Goal: Information Seeking & Learning: Learn about a topic

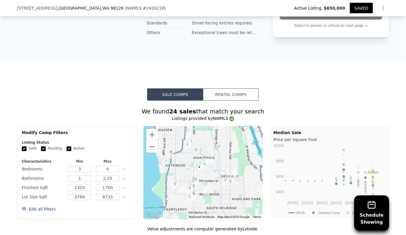
scroll to position [633, 0]
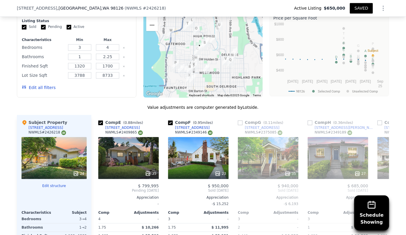
click at [361, 8] on button "SAVED" at bounding box center [361, 8] width 23 height 10
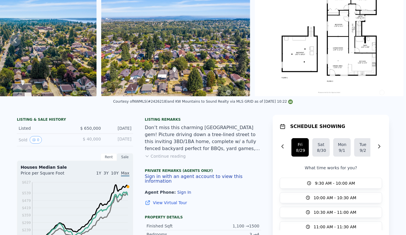
scroll to position [0, 0]
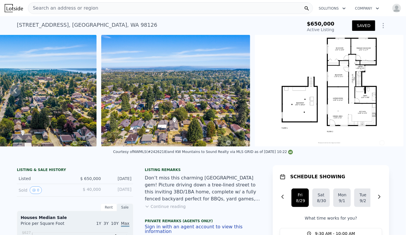
click at [45, 13] on div "Search an address or region" at bounding box center [63, 8] width 70 height 11
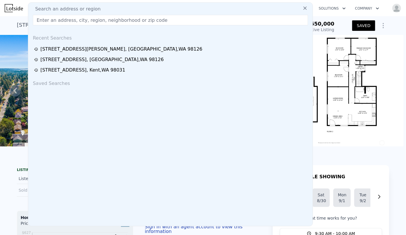
click at [45, 10] on span "Search an address or region" at bounding box center [66, 9] width 70 height 7
paste input "2818 SW Graham St, Seattle, WA 98126"
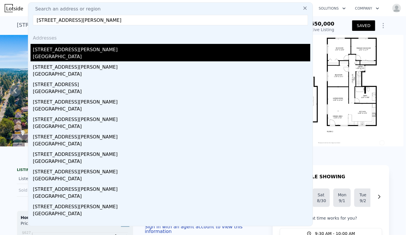
type input "2818 SW Graham St, Seattle, WA 98126"
click at [60, 55] on div "Seattle, WA 98126" at bounding box center [172, 57] width 278 height 8
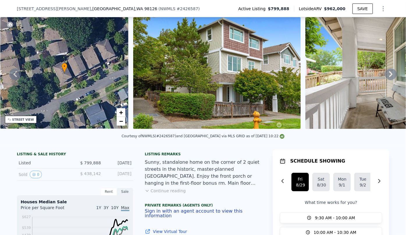
scroll to position [104, 0]
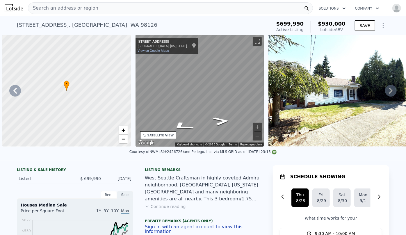
scroll to position [0, 593]
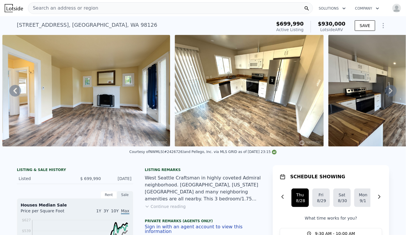
click at [50, 11] on span "Search an address or region" at bounding box center [63, 8] width 70 height 7
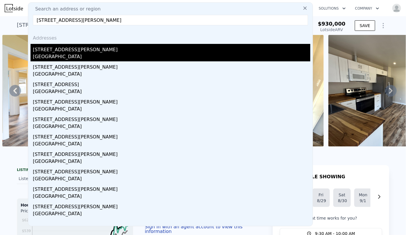
type input "2818 SW Graham St, Seattle, WA 98126"
click at [56, 49] on div "2818 SW Graham St" at bounding box center [172, 48] width 278 height 9
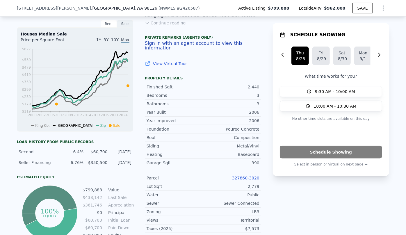
scroll to position [315, 0]
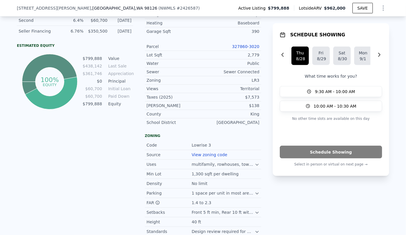
click at [241, 47] on link "327860-3020" at bounding box center [245, 46] width 27 height 5
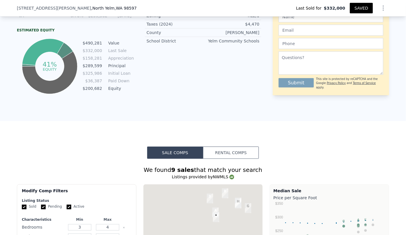
scroll to position [474, 0]
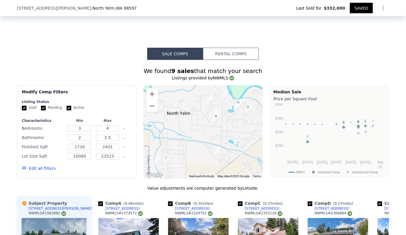
click at [37, 172] on button "Edit all filters" at bounding box center [39, 169] width 34 height 6
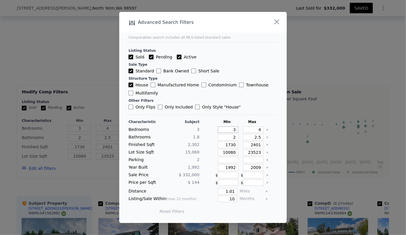
drag, startPoint x: 234, startPoint y: 130, endPoint x: 224, endPoint y: 131, distance: 9.6
click at [224, 131] on input "3" at bounding box center [228, 130] width 21 height 6
type input "2"
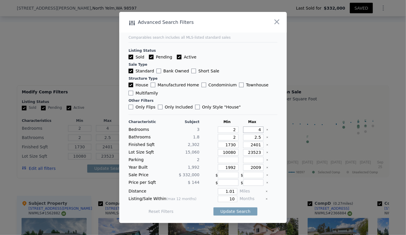
drag, startPoint x: 257, startPoint y: 130, endPoint x: 250, endPoint y: 130, distance: 6.4
click at [250, 130] on input "4" at bounding box center [253, 130] width 21 height 6
type input "3"
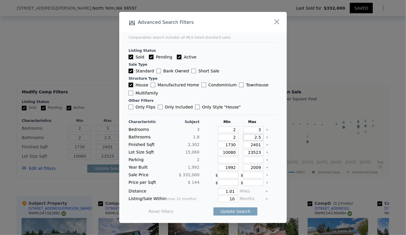
drag, startPoint x: 251, startPoint y: 138, endPoint x: 231, endPoint y: 138, distance: 19.8
click at [231, 138] on div "Bathrooms 1.8 2 2.5" at bounding box center [203, 137] width 149 height 6
click at [234, 137] on input "2" at bounding box center [228, 137] width 21 height 6
type input "1"
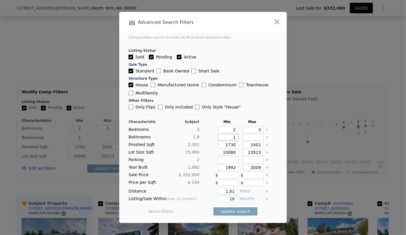
type input "1"
drag, startPoint x: 234, startPoint y: 146, endPoint x: 200, endPoint y: 146, distance: 34.4
click at [200, 146] on div "Finished Sqft 2,302 1730 2401" at bounding box center [203, 145] width 149 height 6
type input "2"
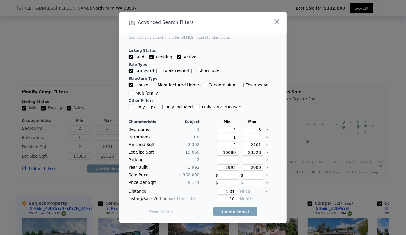
type input "20"
type input "200"
type input "2000"
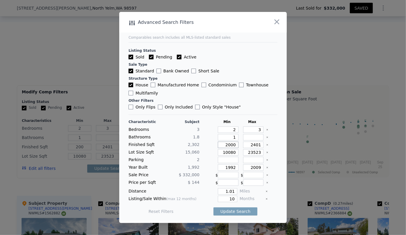
type input "2000"
drag, startPoint x: 258, startPoint y: 144, endPoint x: 224, endPoint y: 145, distance: 33.5
click at [224, 145] on div "Finished Sqft 2,302 2000 2401" at bounding box center [203, 145] width 149 height 6
type input "2"
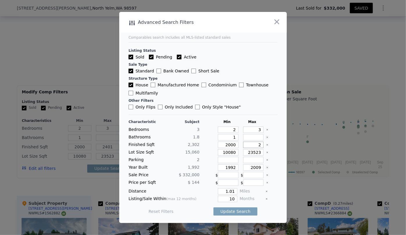
type input "2"
type input "25"
type input "250"
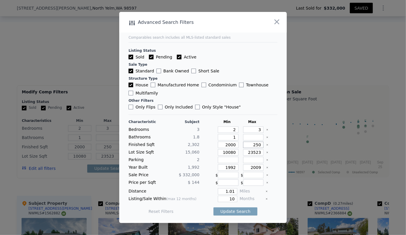
type input "2500"
type input "1008"
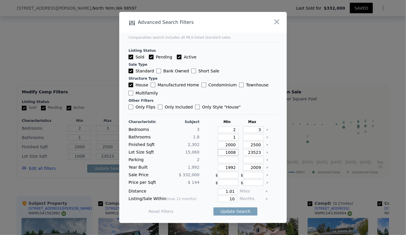
type input "100"
type input "10"
type input "1"
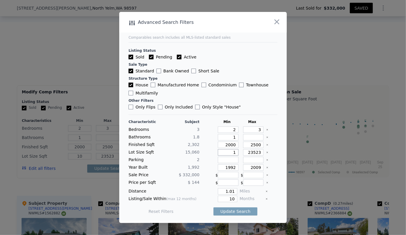
type input "1"
drag, startPoint x: 233, startPoint y: 167, endPoint x: 206, endPoint y: 166, distance: 26.5
click at [207, 166] on div "Year Built 1,992 1992 2009" at bounding box center [203, 168] width 149 height 6
click at [232, 192] on input "1.01" at bounding box center [228, 191] width 20 height 6
type input "1"
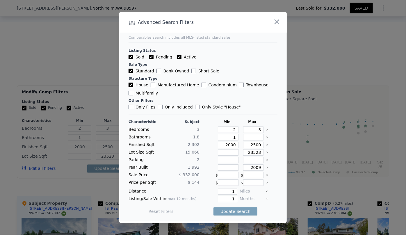
type input "1"
type input "6"
click at [219, 211] on button "Update Search" at bounding box center [236, 212] width 44 height 8
drag, startPoint x: 234, startPoint y: 146, endPoint x: 207, endPoint y: 150, distance: 27.3
click at [207, 150] on div "Characteristic Subject Min Max Bedrooms 3 2 3 Bathrooms 1.8 1 Finished Sqft 2,3…" at bounding box center [203, 170] width 149 height 100
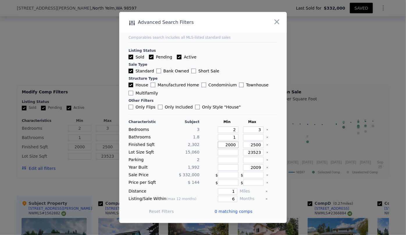
type input "1"
type input "18"
type input "180"
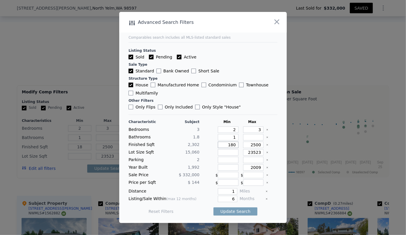
type input "180"
type input "1800"
click at [234, 212] on button "Update Search" at bounding box center [236, 212] width 44 height 8
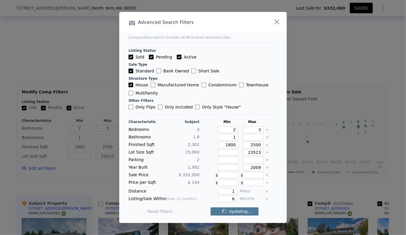
checkbox input "false"
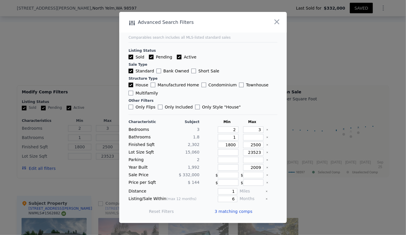
click at [235, 212] on span "3 matching comps" at bounding box center [234, 212] width 38 height 6
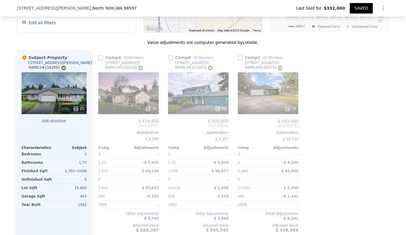
scroll to position [633, 0]
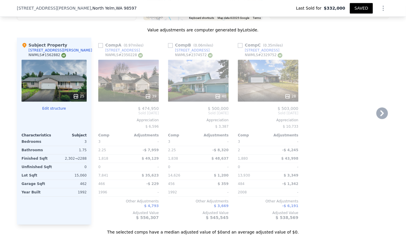
click at [171, 50] on link "8619 Glenlea Ct SE" at bounding box center [189, 50] width 42 height 5
drag, startPoint x: 169, startPoint y: 48, endPoint x: 180, endPoint y: 49, distance: 10.9
click at [169, 48] on input "checkbox" at bounding box center [170, 45] width 5 height 5
checkbox input "true"
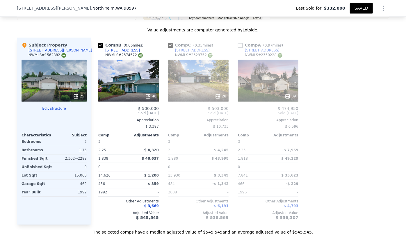
type input "3"
type input "4"
type input "2"
type input "2.5"
type input "1730"
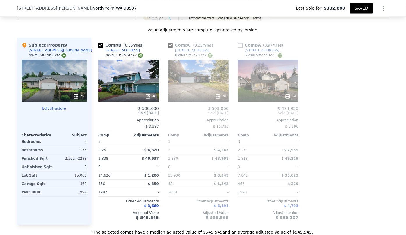
type input "2401"
type input "10080"
checkbox input "true"
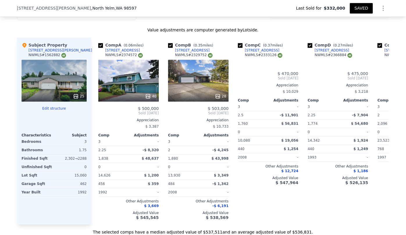
click at [240, 48] on input "checkbox" at bounding box center [240, 45] width 5 height 5
checkbox input "false"
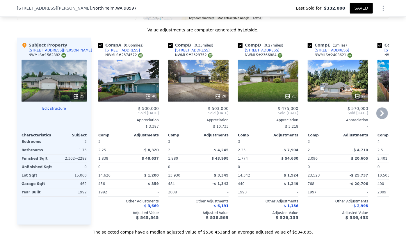
click at [381, 115] on icon at bounding box center [382, 113] width 3 height 6
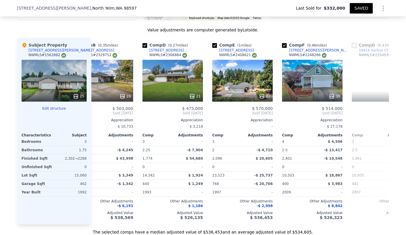
scroll to position [0, 140]
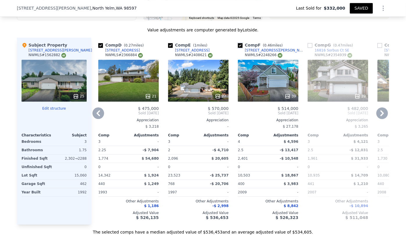
click at [238, 48] on input "checkbox" at bounding box center [240, 45] width 5 height 5
checkbox input "false"
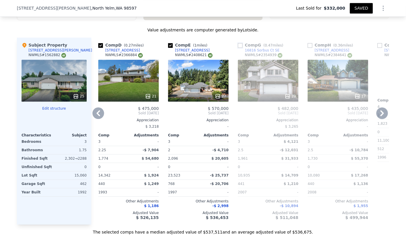
drag, startPoint x: 229, startPoint y: 59, endPoint x: 215, endPoint y: 58, distance: 14.9
drag, startPoint x: 215, startPoint y: 58, endPoint x: 207, endPoint y: 52, distance: 10.3
click at [207, 52] on div "Comp E ( 1 miles) 15629 92nd Way SE NWMLS # 2408621" at bounding box center [198, 50] width 61 height 17
click at [169, 47] on input "checkbox" at bounding box center [170, 45] width 5 height 5
checkbox input "false"
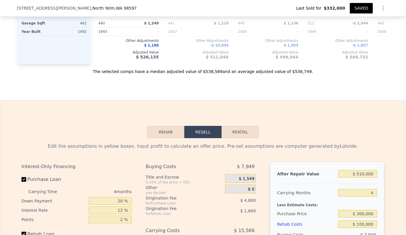
scroll to position [871, 0]
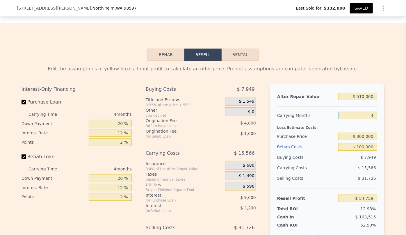
click at [373, 119] on input "4" at bounding box center [358, 116] width 39 height 8
type input "6"
type input "$ 46,976"
type input "6"
click at [363, 100] on input "$ 510,000" at bounding box center [358, 97] width 39 height 8
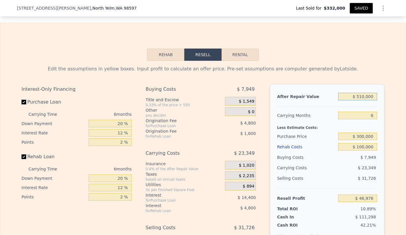
type input "$ 50,000"
type input "-$ 383,985"
type input "$ 530,000"
type input "$ 65,713"
type input "$ 530,000"
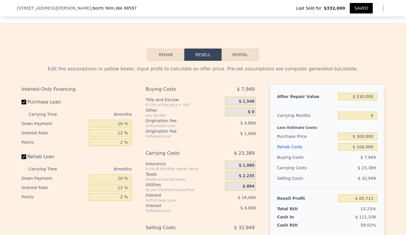
click at [353, 171] on div "$ 23,389" at bounding box center [346, 168] width 61 height 10
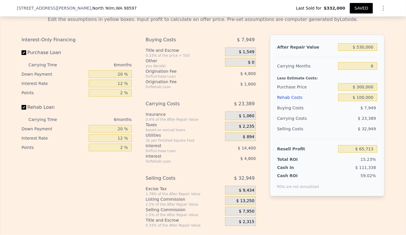
scroll to position [924, 0]
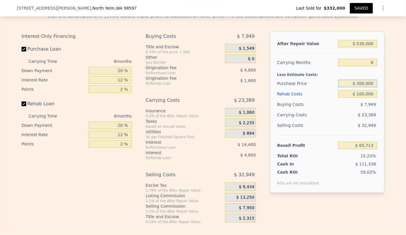
click at [363, 87] on input "$ 300,000" at bounding box center [358, 84] width 39 height 8
type input "$ 450,000"
click at [354, 120] on div "$ 23,389" at bounding box center [346, 115] width 61 height 10
type input "-$ 94,387"
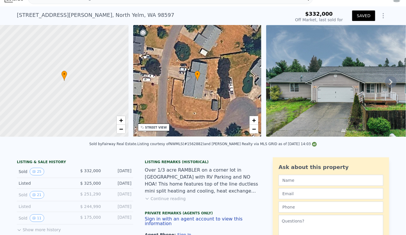
scroll to position [0, 0]
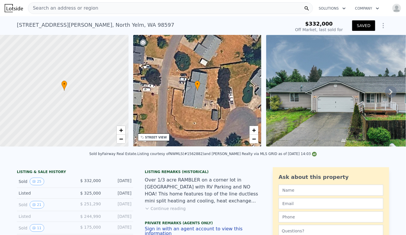
click at [52, 8] on span "Search an address or region" at bounding box center [63, 8] width 70 height 7
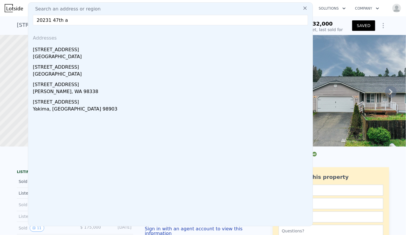
click at [58, 26] on div "Search an address or region 20231 47th a Addresses 1405 N 47th Street Unit B Se…" at bounding box center [170, 114] width 285 height 224
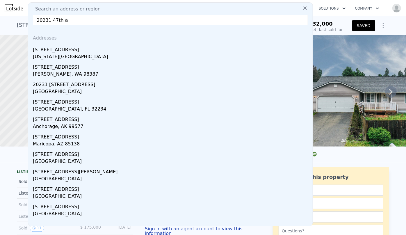
click at [81, 16] on input "20231 47th a" at bounding box center [170, 20] width 275 height 10
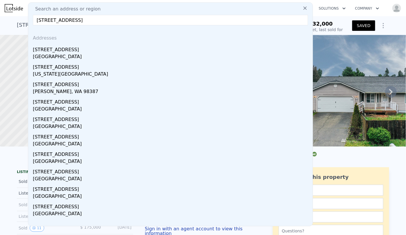
type input "20231 47th ave e spanaway"
click at [303, 8] on icon at bounding box center [306, 8] width 6 height 6
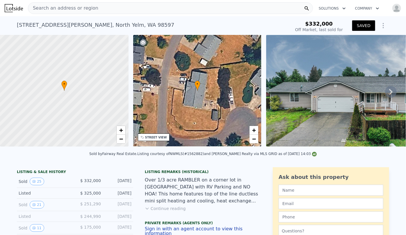
type input "$ 510,000"
type input "4"
type input "$ 54,759"
checkbox input "true"
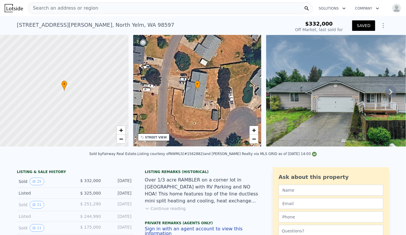
checkbox input "true"
drag, startPoint x: 46, startPoint y: 8, endPoint x: 37, endPoint y: 6, distance: 9.7
click at [37, 6] on span "Search an address or region" at bounding box center [63, 8] width 70 height 7
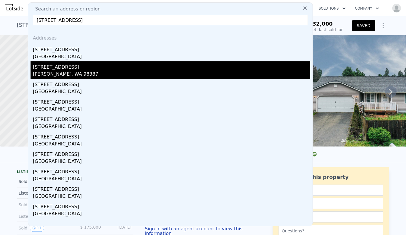
type input "20231 47th Ave E, Spanaway, WA 98387"
click at [76, 71] on div "Frederickson, WA 98387" at bounding box center [172, 75] width 278 height 8
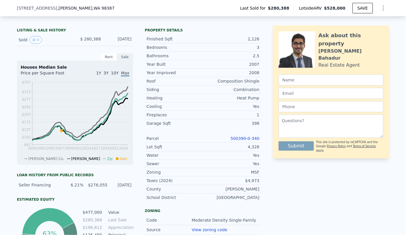
scroll to position [130, 0]
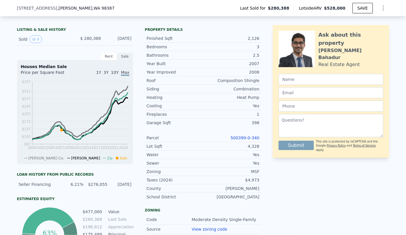
click at [246, 140] on link "500390-0-340" at bounding box center [245, 138] width 29 height 5
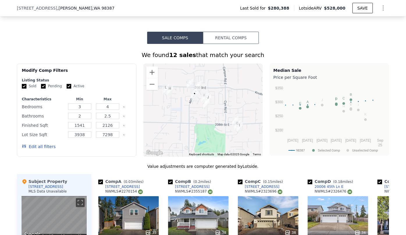
scroll to position [501, 0]
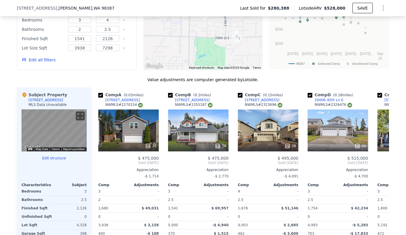
click at [38, 63] on button "Edit all filters" at bounding box center [39, 60] width 34 height 6
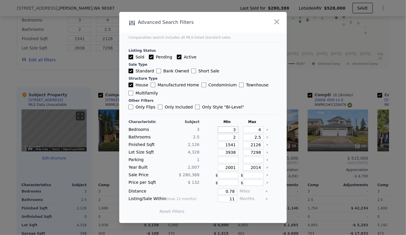
drag, startPoint x: 233, startPoint y: 131, endPoint x: 216, endPoint y: 132, distance: 16.9
click at [218, 132] on input "3" at bounding box center [228, 130] width 21 height 6
type input "2"
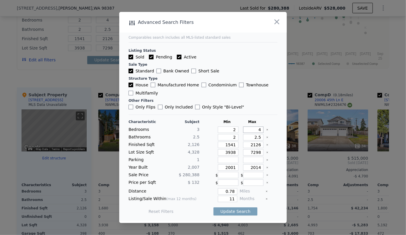
drag, startPoint x: 258, startPoint y: 130, endPoint x: 239, endPoint y: 131, distance: 18.4
click at [241, 131] on div "4" at bounding box center [252, 130] width 23 height 6
type input "3"
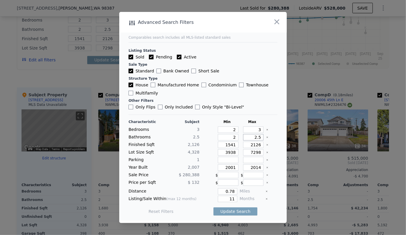
drag, startPoint x: 259, startPoint y: 137, endPoint x: 226, endPoint y: 138, distance: 32.6
click at [226, 138] on div "Bathrooms 2.5 2 2.5" at bounding box center [203, 137] width 149 height 6
drag, startPoint x: 234, startPoint y: 138, endPoint x: 215, endPoint y: 138, distance: 18.1
click at [218, 138] on input "2" at bounding box center [228, 137] width 21 height 6
type input "1"
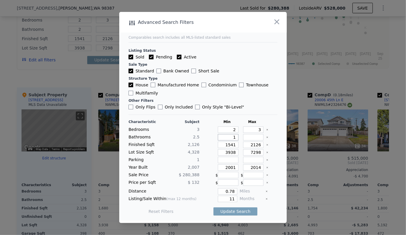
type input "1"
drag, startPoint x: 259, startPoint y: 146, endPoint x: 223, endPoint y: 147, distance: 36.4
click at [223, 146] on div "Finished Sqft 2,126 1541 2126" at bounding box center [203, 145] width 149 height 6
type input "2"
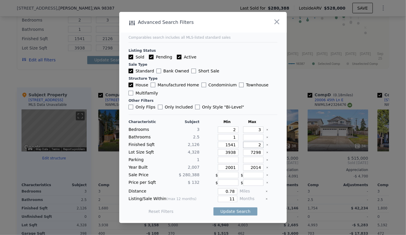
type input "2"
type input "22"
type input "220"
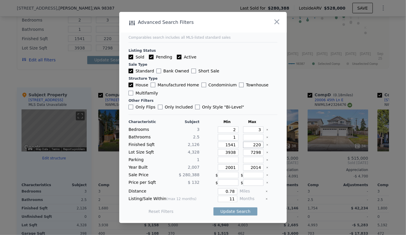
type input "2200"
drag, startPoint x: 234, startPoint y: 152, endPoint x: 200, endPoint y: 150, distance: 34.4
click at [200, 151] on div "Lot Size Sqft 4,328 3938 7298" at bounding box center [203, 152] width 149 height 6
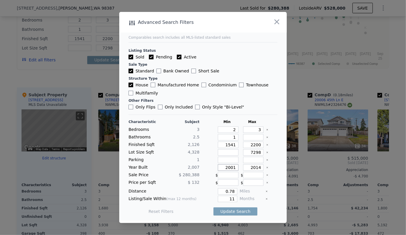
drag, startPoint x: 232, startPoint y: 167, endPoint x: 210, endPoint y: 164, distance: 22.9
click at [210, 164] on div "Characteristic Subject Min Max Bedrooms 3 2 3 Bathrooms 2.5 1 Finished Sqft 2,1…" at bounding box center [203, 170] width 149 height 100
drag, startPoint x: 233, startPoint y: 198, endPoint x: 220, endPoint y: 198, distance: 12.8
click at [220, 198] on input "11" at bounding box center [228, 199] width 20 height 6
type input "6"
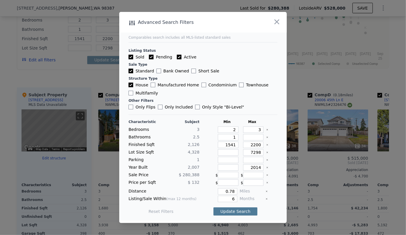
click at [235, 214] on button "Update Search" at bounding box center [236, 212] width 44 height 8
checkbox input "false"
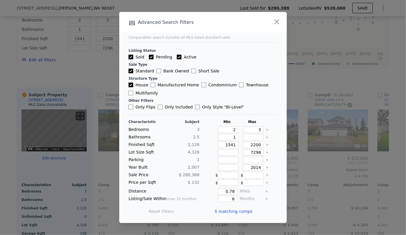
click at [233, 212] on span "5 matching comps" at bounding box center [234, 212] width 38 height 6
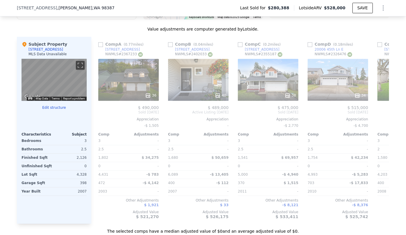
scroll to position [554, 0]
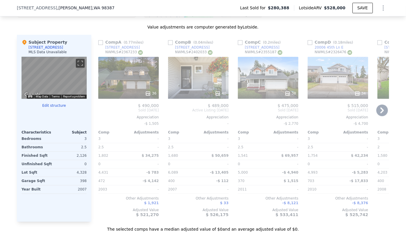
click at [377, 113] on icon at bounding box center [383, 111] width 12 height 12
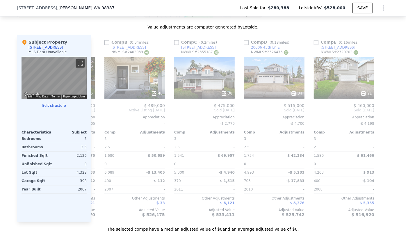
scroll to position [0, 65]
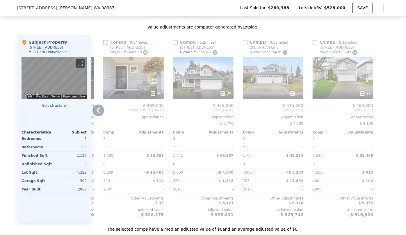
click at [377, 113] on div "Comp A ( 0.77 miles) 5708 209th St E NWMLS # 2367233 36 $ 490,000 Sold Jun 2025…" at bounding box center [240, 128] width 298 height 187
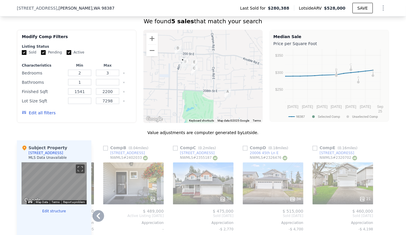
scroll to position [395, 0]
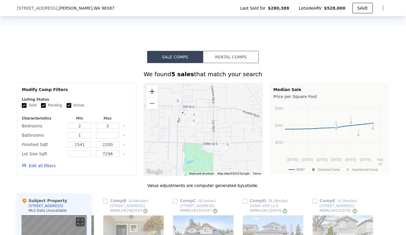
click at [154, 92] on button "Zoom in" at bounding box center [152, 92] width 12 height 12
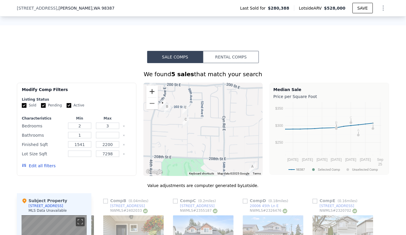
click at [154, 92] on button "Zoom in" at bounding box center [152, 92] width 12 height 12
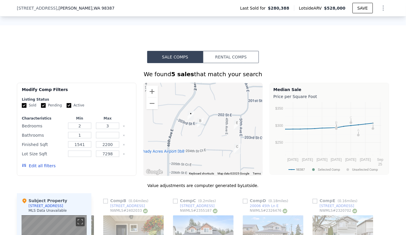
drag, startPoint x: 188, startPoint y: 123, endPoint x: 247, endPoint y: 147, distance: 63.2
click at [247, 147] on div at bounding box center [204, 129] width 120 height 93
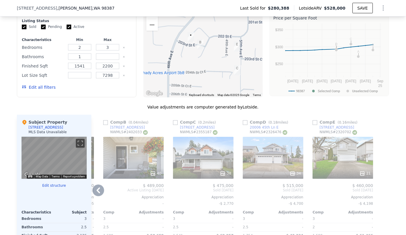
scroll to position [474, 0]
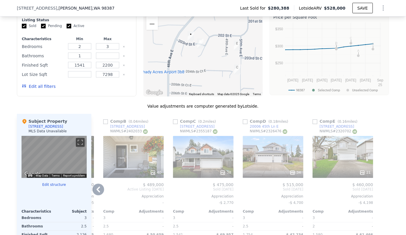
click at [122, 165] on div "40" at bounding box center [133, 157] width 61 height 42
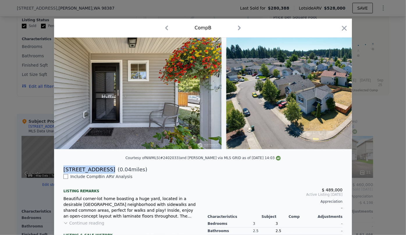
drag, startPoint x: 61, startPoint y: 171, endPoint x: 102, endPoint y: 172, distance: 41.1
click at [102, 172] on div "20304 48th Ave E ( 0.04 miles)" at bounding box center [203, 170] width 289 height 8
copy div "20304 48th Ave E"
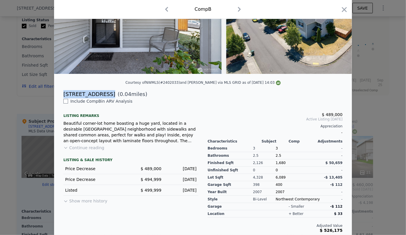
scroll to position [81, 0]
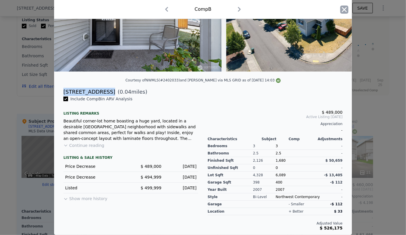
type input "3"
type input "4"
type input "2"
type input "2.5"
type input "2126"
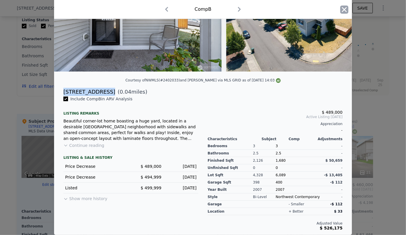
type input "3938"
checkbox input "true"
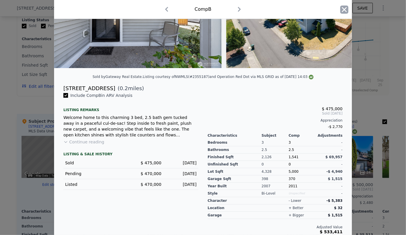
click at [344, 8] on icon "button" at bounding box center [345, 10] width 8 height 8
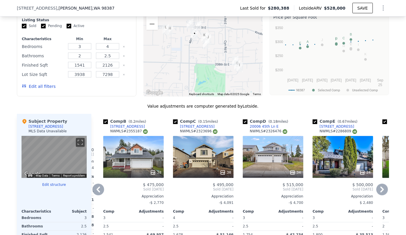
click at [97, 193] on icon at bounding box center [98, 190] width 3 height 6
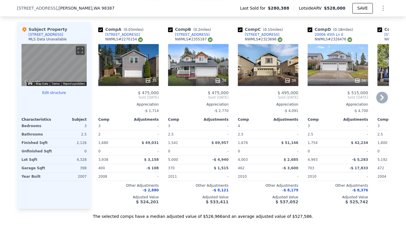
scroll to position [580, 0]
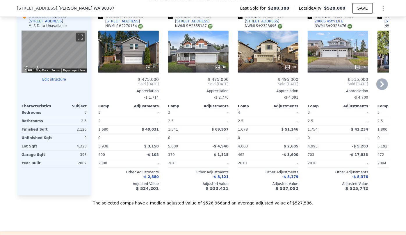
click at [101, 19] on div "Comp A ( 0.03 miles)" at bounding box center [121, 16] width 47 height 6
click at [99, 19] on input "checkbox" at bounding box center [100, 16] width 5 height 5
checkbox input "false"
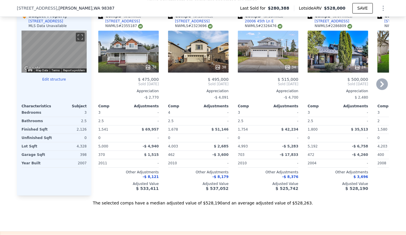
click at [99, 19] on input "checkbox" at bounding box center [100, 16] width 5 height 5
checkbox input "false"
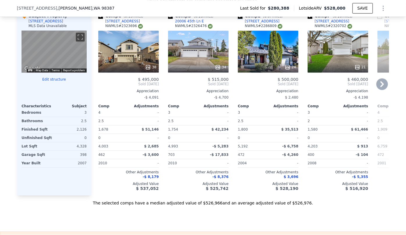
click at [238, 18] on input "checkbox" at bounding box center [240, 16] width 5 height 5
checkbox input "false"
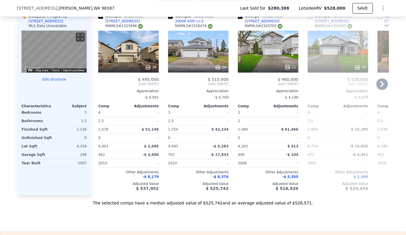
click at [168, 17] on div "Comp D ( 0.18 miles)" at bounding box center [192, 16] width 48 height 6
click at [171, 19] on div "Comp D ( 0.18 miles)" at bounding box center [192, 16] width 48 height 6
click at [168, 19] on input "checkbox" at bounding box center [170, 16] width 5 height 5
checkbox input "false"
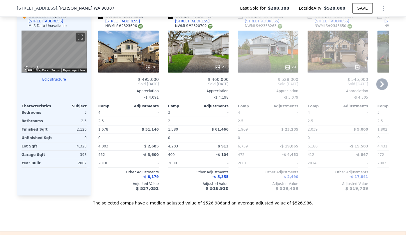
click at [377, 87] on icon at bounding box center [383, 84] width 12 height 12
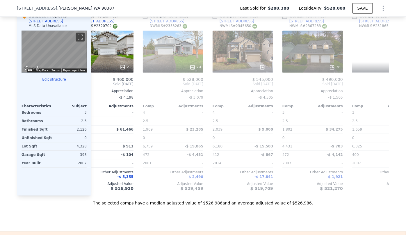
scroll to position [0, 140]
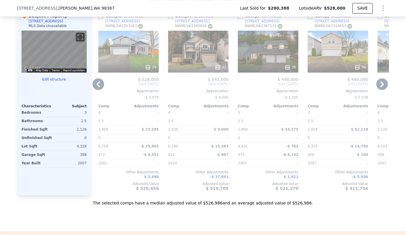
click at [310, 19] on input "checkbox" at bounding box center [310, 16] width 5 height 5
checkbox input "true"
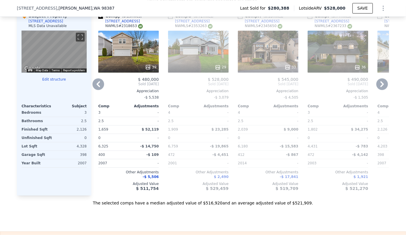
click at [381, 87] on icon at bounding box center [382, 84] width 3 height 6
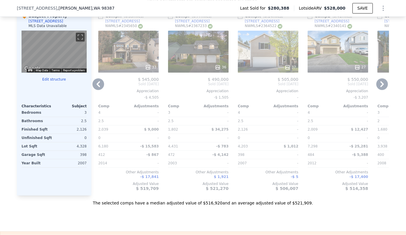
click at [381, 87] on icon at bounding box center [382, 84] width 3 height 6
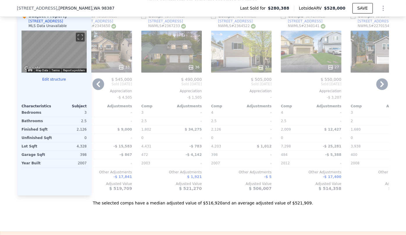
scroll to position [0, 419]
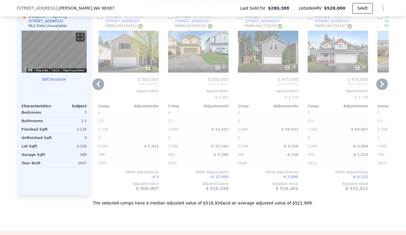
click at [241, 19] on div "Comp A ( 0.03 miles)" at bounding box center [261, 16] width 47 height 6
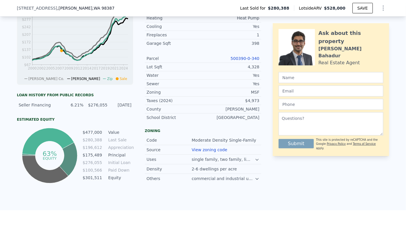
scroll to position [65, 0]
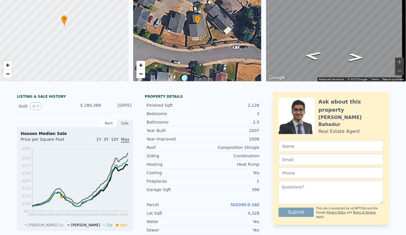
checkbox input "true"
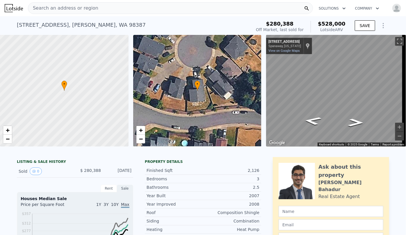
click at [63, 5] on span "Search an address or region" at bounding box center [63, 8] width 70 height 7
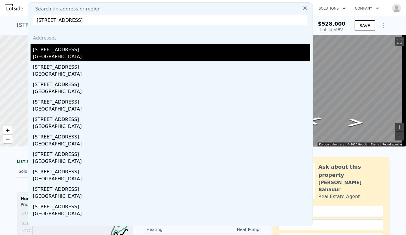
type input "5605 21st Ave SW, Seattle, WA 98106"
click at [67, 57] on div "Seattle, WA 98106" at bounding box center [172, 57] width 278 height 8
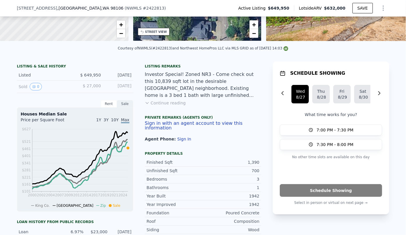
scroll to position [236, 0]
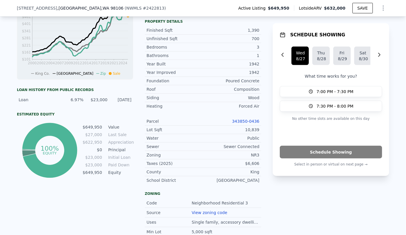
click at [250, 123] on link "343850-0436" at bounding box center [245, 121] width 27 height 5
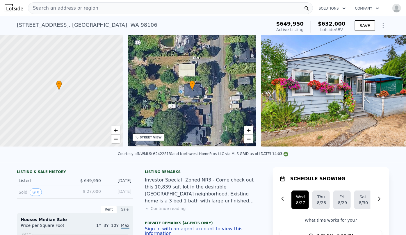
scroll to position [0, 2]
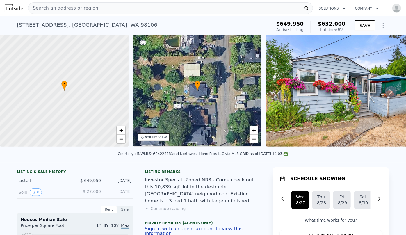
click at [155, 138] on div "STREET VIEW" at bounding box center [156, 137] width 22 height 4
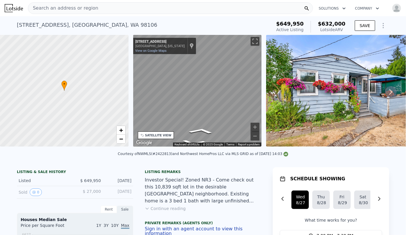
click at [124, 110] on div "• + − • + − STREET VIEW ← Move left → Move right ↑ Move up ↓ Move down + Zoom i…" at bounding box center [203, 92] width 406 height 114
click at [121, 103] on div "• + − • + − STREET VIEW ← Move left → Move right ↑ Move up ↓ Move down + Zoom i…" at bounding box center [203, 92] width 406 height 114
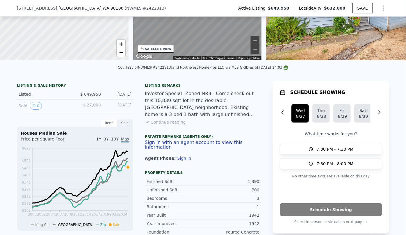
scroll to position [77, 0]
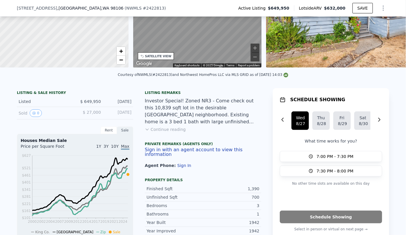
drag, startPoint x: 140, startPoint y: 204, endPoint x: 227, endPoint y: 92, distance: 142.1
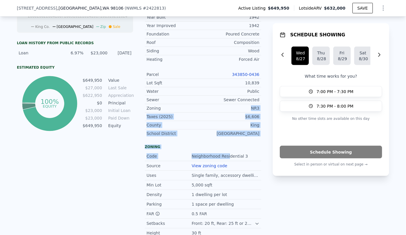
drag, startPoint x: 213, startPoint y: 153, endPoint x: 146, endPoint y: 89, distance: 92.3
click at [205, 145] on div "Listing remarks Investor Special! Zoned NR3 - Come check out this 10,839 sqft l…" at bounding box center [203, 70] width 116 height 374
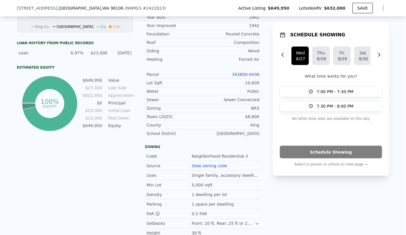
click at [295, 190] on div "SCHEDULE SHOWING Wed 8/27 Thu 8/28 Fri 8/29 Sat 8/30 Mon 9/1 Tue 9/2 What time …" at bounding box center [331, 70] width 116 height 374
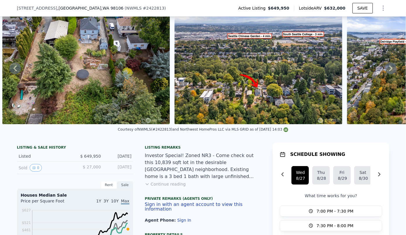
scroll to position [45, 0]
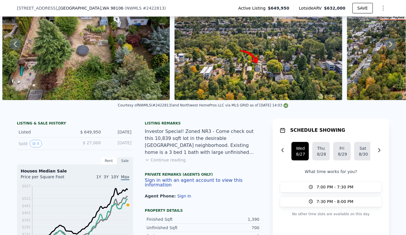
click at [164, 162] on button "Continue reading" at bounding box center [165, 160] width 41 height 6
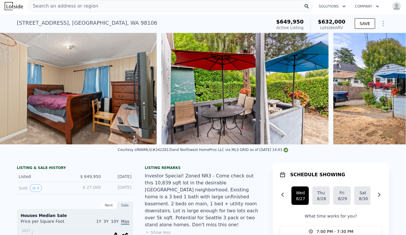
scroll to position [0, 2160]
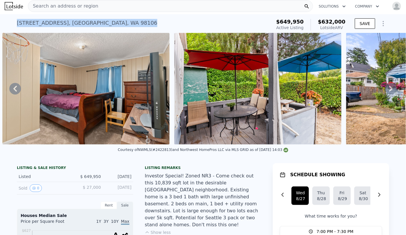
drag, startPoint x: 11, startPoint y: 24, endPoint x: 109, endPoint y: 22, distance: 98.1
click at [109, 22] on div "5605 21st Ave SW , Seattle , WA 98106 Active at $649,950 (~ARV $632k ) $649,950…" at bounding box center [203, 23] width 406 height 19
copy div "5605 21st Ave SW , Seattle , WA 98106"
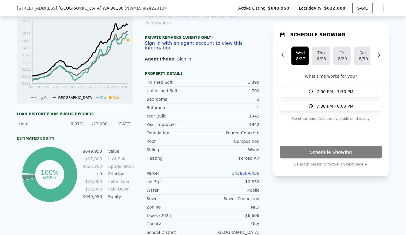
scroll to position [212, 0]
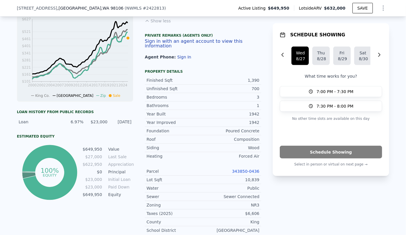
click at [383, 6] on icon "Show Options" at bounding box center [383, 8] width 1 height 5
click at [367, 22] on div "Edit Structure" at bounding box center [356, 23] width 65 height 12
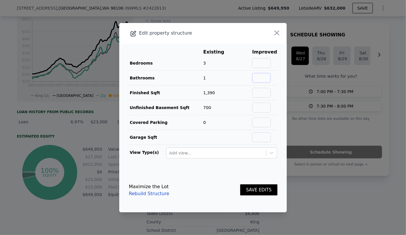
click at [262, 78] on input "text" at bounding box center [261, 78] width 19 height 10
type input "2"
click at [257, 107] on input "text" at bounding box center [261, 108] width 19 height 10
type input "1990"
click at [241, 185] on button "SAVE EDITS" at bounding box center [259, 190] width 37 height 11
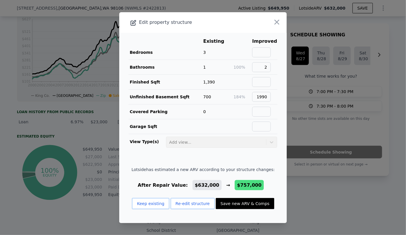
click at [239, 204] on button "Save new ARV & Comps" at bounding box center [245, 203] width 58 height 11
type input "$ 757,000"
type input "$ 2,794"
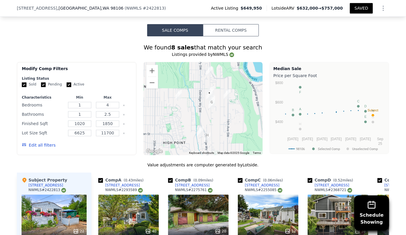
scroll to position [662, 0]
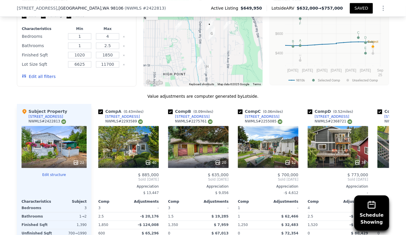
click at [32, 74] on button "Edit all filters" at bounding box center [39, 77] width 34 height 6
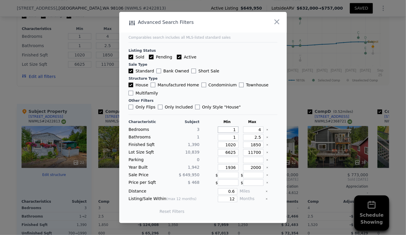
drag, startPoint x: 233, startPoint y: 129, endPoint x: 216, endPoint y: 129, distance: 16.9
click at [218, 129] on input "1" at bounding box center [228, 130] width 21 height 6
type input "2"
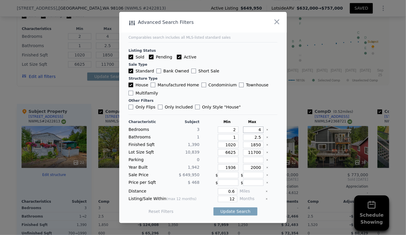
drag, startPoint x: 259, startPoint y: 130, endPoint x: 242, endPoint y: 130, distance: 17.2
click at [243, 130] on input "4" at bounding box center [253, 130] width 21 height 6
type input "3"
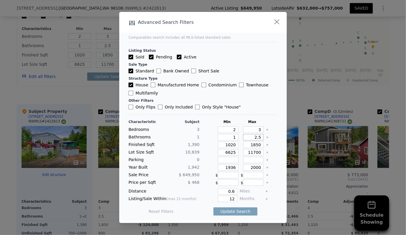
drag, startPoint x: 259, startPoint y: 138, endPoint x: 233, endPoint y: 138, distance: 26.2
click at [234, 138] on div "Bathrooms 1 1 2.5" at bounding box center [203, 137] width 149 height 6
drag, startPoint x: 234, startPoint y: 145, endPoint x: 202, endPoint y: 147, distance: 31.5
click at [203, 147] on div "Finished Sqft 1,390 1020 1850" at bounding box center [203, 145] width 149 height 6
type input "1"
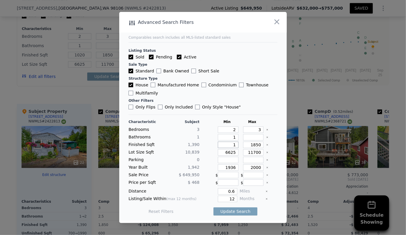
type input "1"
type input "15"
type input "150"
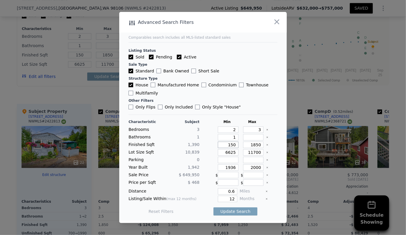
type input "1500"
drag, startPoint x: 259, startPoint y: 146, endPoint x: 223, endPoint y: 149, distance: 35.7
click at [223, 149] on div "Characteristic Subject Min Max Bedrooms 3 2 3 Bathrooms 1 1 Finished Sqft 1,390…" at bounding box center [203, 170] width 149 height 100
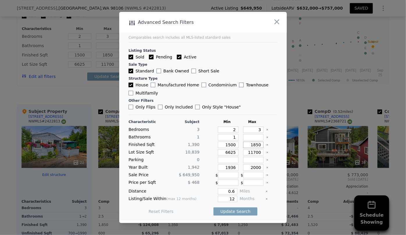
type input "2"
type input "20"
type input "200"
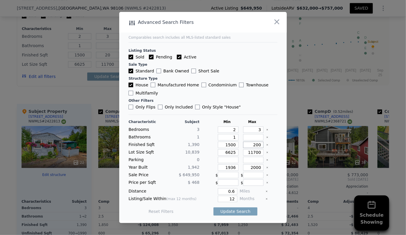
type input "200"
type input "2000"
drag, startPoint x: 233, startPoint y: 155, endPoint x: 210, endPoint y: 157, distance: 23.4
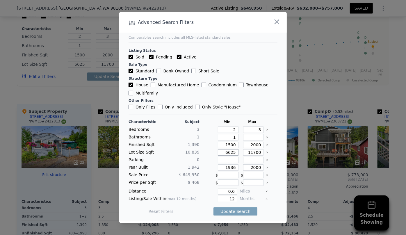
click at [210, 157] on div "Characteristic Subject Min Max Bedrooms 3 2 3 Bathrooms 1 1 Finished Sqft 1,390…" at bounding box center [203, 170] width 149 height 100
drag, startPoint x: 234, startPoint y: 170, endPoint x: 198, endPoint y: 173, distance: 35.9
click at [198, 173] on div "Characteristic Subject Min Max Bedrooms 3 2 3 Bathrooms 1 1 Finished Sqft 1,390…" at bounding box center [203, 170] width 149 height 100
drag, startPoint x: 234, startPoint y: 199, endPoint x: 199, endPoint y: 202, distance: 34.8
click at [199, 202] on div "Listing/Sale Within (max 12 months) 12 Months" at bounding box center [203, 199] width 149 height 6
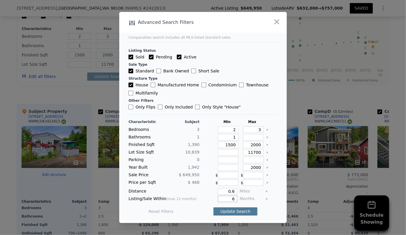
type input "6"
click at [222, 212] on button "Update Search" at bounding box center [236, 212] width 44 height 8
checkbox input "false"
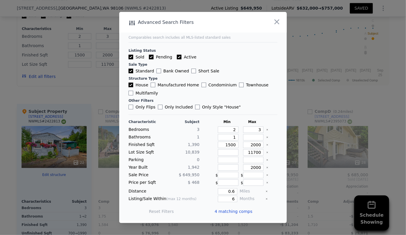
click at [222, 212] on span "4 matching comps" at bounding box center [234, 212] width 38 height 6
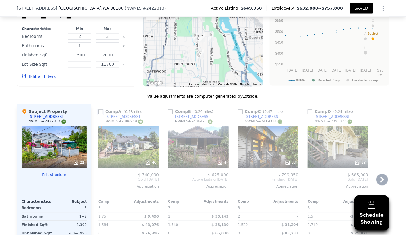
click at [98, 109] on input "checkbox" at bounding box center [100, 111] width 5 height 5
checkbox input "true"
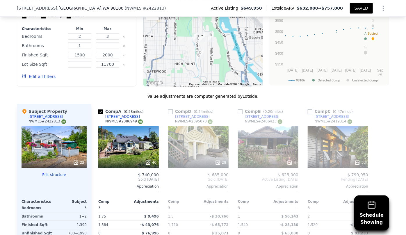
click at [309, 109] on input "checkbox" at bounding box center [310, 111] width 5 height 5
checkbox input "true"
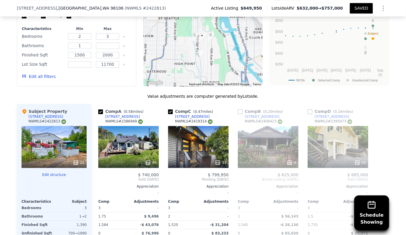
click at [41, 74] on button "Edit all filters" at bounding box center [39, 77] width 34 height 6
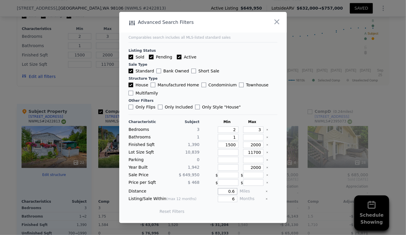
drag, startPoint x: 224, startPoint y: 193, endPoint x: 213, endPoint y: 194, distance: 11.7
click at [212, 194] on div "0.6" at bounding box center [220, 191] width 36 height 6
type input "1"
drag, startPoint x: 241, startPoint y: 210, endPoint x: 247, endPoint y: 211, distance: 6.8
click at [241, 210] on button "Update Search" at bounding box center [236, 212] width 44 height 8
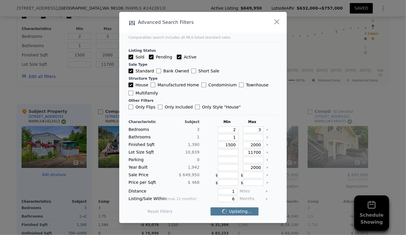
checkbox input "false"
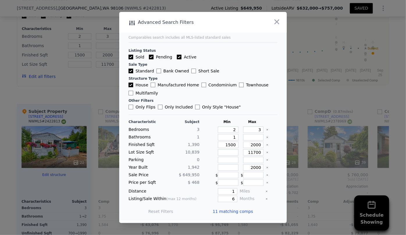
click at [238, 211] on span "11 matching comps" at bounding box center [233, 212] width 40 height 6
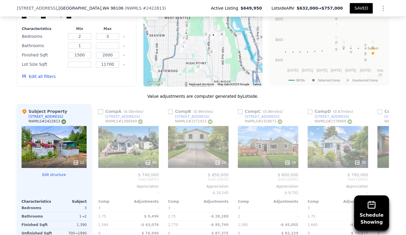
click at [99, 109] on input "checkbox" at bounding box center [100, 111] width 5 height 5
checkbox input "true"
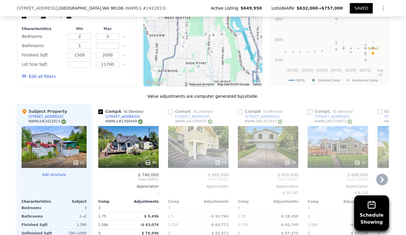
click at [310, 109] on input "checkbox" at bounding box center [310, 111] width 5 height 5
checkbox input "true"
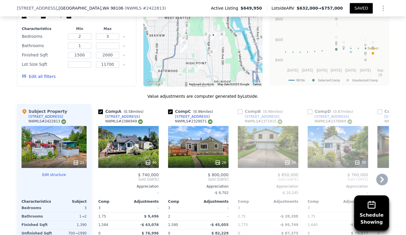
click at [311, 114] on link "6050 36th Ave SW" at bounding box center [329, 116] width 42 height 5
click at [309, 109] on input "checkbox" at bounding box center [310, 111] width 5 height 5
checkbox input "true"
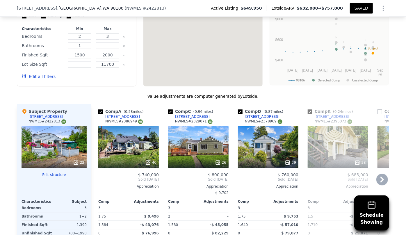
type input "1"
type input "4"
type input "2.5"
type input "1020"
type input "1850"
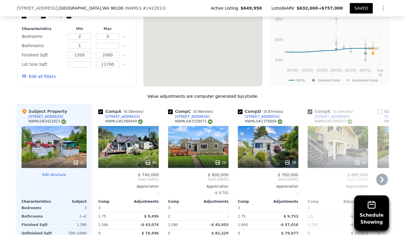
type input "6625"
checkbox input "true"
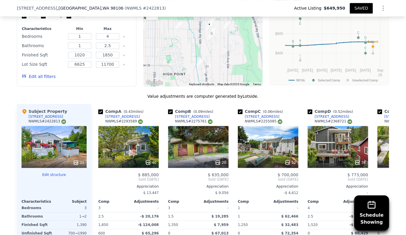
click at [34, 74] on button "Edit all filters" at bounding box center [39, 77] width 34 height 6
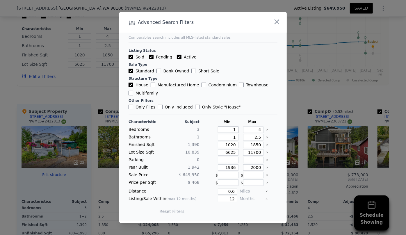
drag, startPoint x: 234, startPoint y: 129, endPoint x: 211, endPoint y: 130, distance: 23.0
click at [211, 130] on div "Bedrooms 3 1 4" at bounding box center [203, 130] width 149 height 6
type input "2"
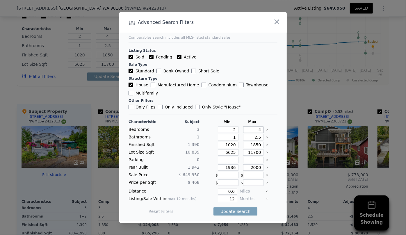
drag, startPoint x: 258, startPoint y: 130, endPoint x: 252, endPoint y: 130, distance: 5.5
click at [252, 130] on input "4" at bounding box center [253, 130] width 21 height 6
type input "3"
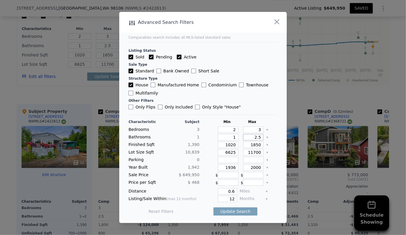
drag, startPoint x: 257, startPoint y: 139, endPoint x: 244, endPoint y: 139, distance: 13.4
click at [244, 139] on input "2.5" at bounding box center [253, 137] width 21 height 6
drag, startPoint x: 233, startPoint y: 146, endPoint x: 190, endPoint y: 146, distance: 43.4
click at [190, 146] on div "Finished Sqft 1,390 1020 1850" at bounding box center [203, 145] width 149 height 6
type input "1"
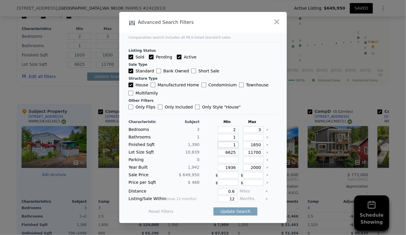
type input "1"
drag, startPoint x: 259, startPoint y: 146, endPoint x: 229, endPoint y: 148, distance: 29.7
click at [229, 148] on div "Finished Sqft 1,390 1500 1850" at bounding box center [203, 145] width 149 height 6
drag, startPoint x: 233, startPoint y: 151, endPoint x: 204, endPoint y: 154, distance: 29.3
click at [204, 154] on div "Lot Size Sqft 10,839 6625 11700" at bounding box center [203, 152] width 149 height 6
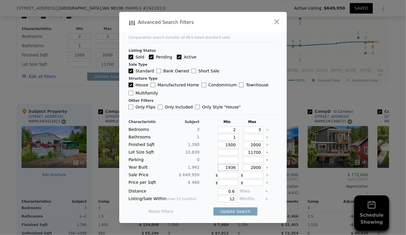
drag, startPoint x: 218, startPoint y: 169, endPoint x: 204, endPoint y: 171, distance: 14.7
click at [204, 171] on div "Characteristic Subject Min Max Bedrooms 3 2 3 Bathrooms 1 1 Finished Sqft 1,390…" at bounding box center [203, 170] width 149 height 100
drag, startPoint x: 258, startPoint y: 168, endPoint x: 238, endPoint y: 169, distance: 19.9
click at [241, 169] on div "2000" at bounding box center [252, 168] width 23 height 6
drag, startPoint x: 231, startPoint y: 191, endPoint x: 218, endPoint y: 192, distance: 14.0
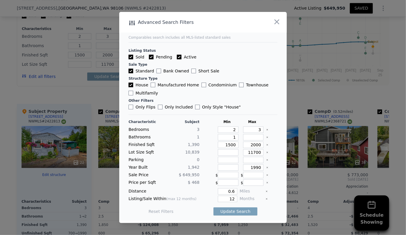
click at [218, 192] on div "Distance 0.6 Miles" at bounding box center [203, 191] width 149 height 6
click at [233, 195] on div "Characteristic Subject Min Max Bedrooms 3 2 3 Bathrooms 1 1 Finished Sqft 1,390…" at bounding box center [203, 170] width 149 height 100
drag, startPoint x: 231, startPoint y: 192, endPoint x: 215, endPoint y: 191, distance: 16.3
click at [215, 191] on div "0.6" at bounding box center [220, 191] width 36 height 6
drag, startPoint x: 231, startPoint y: 198, endPoint x: 221, endPoint y: 198, distance: 10.2
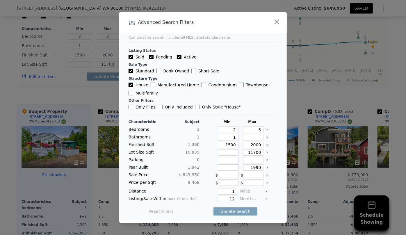
click at [221, 198] on input "12" at bounding box center [228, 199] width 20 height 6
click at [234, 213] on button "Update Search" at bounding box center [236, 212] width 44 height 8
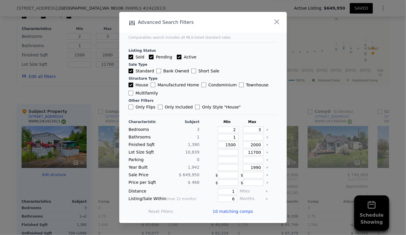
click at [237, 213] on span "10 matching comps" at bounding box center [233, 212] width 40 height 6
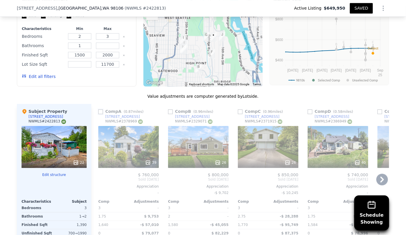
click at [101, 109] on input "checkbox" at bounding box center [100, 111] width 5 height 5
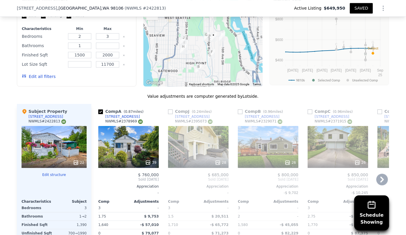
click at [241, 114] on link "7102 28th Ave SW" at bounding box center [259, 116] width 42 height 5
click at [238, 109] on input "checkbox" at bounding box center [240, 111] width 5 height 5
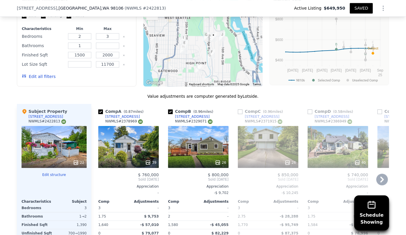
click at [381, 174] on icon at bounding box center [383, 180] width 12 height 12
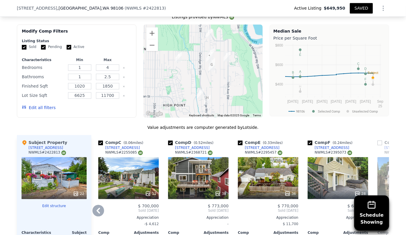
scroll to position [556, 0]
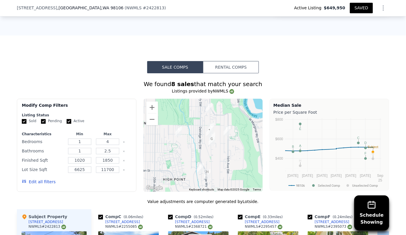
click at [47, 179] on button "Edit all filters" at bounding box center [39, 182] width 34 height 6
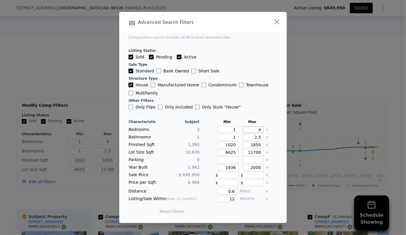
drag, startPoint x: 259, startPoint y: 128, endPoint x: 239, endPoint y: 128, distance: 20.1
click at [241, 128] on div "4" at bounding box center [252, 130] width 23 height 6
drag, startPoint x: 233, startPoint y: 128, endPoint x: 214, endPoint y: 131, distance: 19.4
click at [216, 131] on div "1" at bounding box center [227, 130] width 23 height 6
drag, startPoint x: 257, startPoint y: 137, endPoint x: 236, endPoint y: 139, distance: 20.7
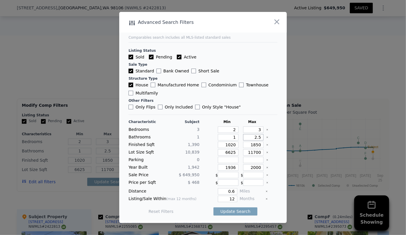
click at [236, 139] on div "Bathrooms 1 1 2.5" at bounding box center [203, 137] width 149 height 6
drag, startPoint x: 232, startPoint y: 147, endPoint x: 211, endPoint y: 148, distance: 21.6
click at [211, 148] on div "Characteristic Subject Min Max Bedrooms 3 2 3 Bathrooms 1 1 Finished Sqft 1,390…" at bounding box center [203, 170] width 149 height 100
drag, startPoint x: 258, startPoint y: 145, endPoint x: 240, endPoint y: 146, distance: 18.1
click at [243, 146] on input "1850" at bounding box center [253, 145] width 21 height 6
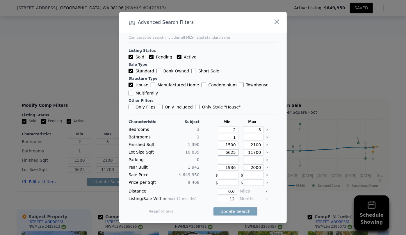
drag, startPoint x: 235, startPoint y: 152, endPoint x: 222, endPoint y: 152, distance: 12.8
click at [222, 152] on input "6625" at bounding box center [228, 152] width 21 height 6
drag, startPoint x: 233, startPoint y: 168, endPoint x: 206, endPoint y: 168, distance: 27.1
click at [206, 168] on div "Year Built 1,942 1936 2000" at bounding box center [203, 168] width 149 height 6
drag, startPoint x: 234, startPoint y: 192, endPoint x: 222, endPoint y: 192, distance: 12.5
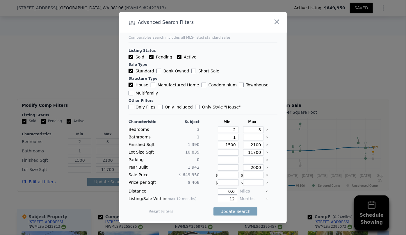
click at [222, 192] on input "0.6" at bounding box center [228, 191] width 20 height 6
drag, startPoint x: 227, startPoint y: 199, endPoint x: 221, endPoint y: 200, distance: 5.6
click at [222, 200] on input "12" at bounding box center [228, 199] width 20 height 6
click at [229, 208] on button "Update Search" at bounding box center [236, 212] width 44 height 8
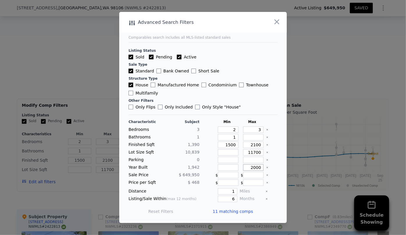
drag, startPoint x: 259, startPoint y: 166, endPoint x: 244, endPoint y: 169, distance: 15.1
click at [244, 169] on input "2000" at bounding box center [253, 168] width 21 height 6
click at [245, 209] on button "Update Search" at bounding box center [236, 212] width 44 height 8
click at [244, 211] on span "10 matching comps" at bounding box center [233, 212] width 40 height 6
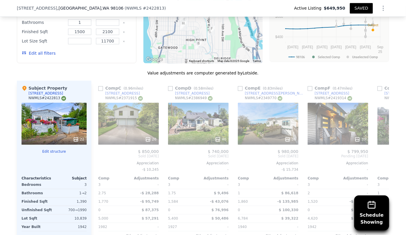
scroll to position [688, 0]
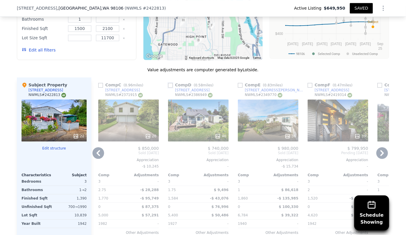
click at [169, 83] on input "checkbox" at bounding box center [170, 85] width 5 height 5
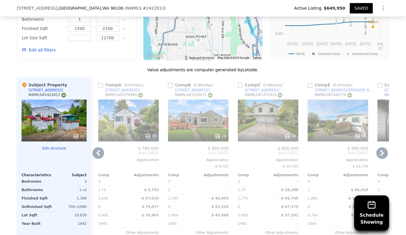
click at [168, 83] on input "checkbox" at bounding box center [170, 85] width 5 height 5
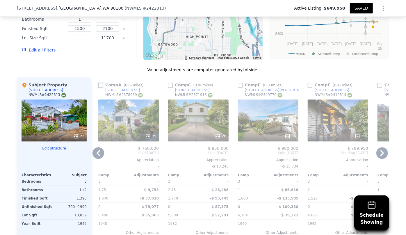
click at [99, 83] on input "checkbox" at bounding box center [100, 85] width 5 height 5
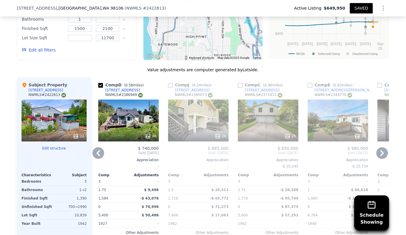
click at [379, 147] on icon at bounding box center [383, 153] width 12 height 12
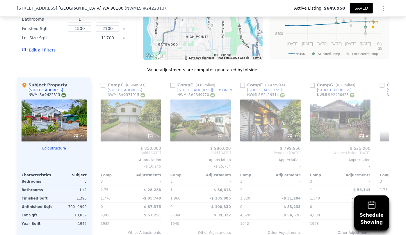
scroll to position [0, 280]
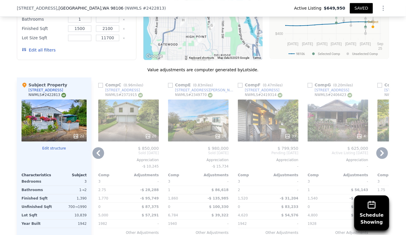
click at [380, 147] on icon at bounding box center [383, 153] width 12 height 12
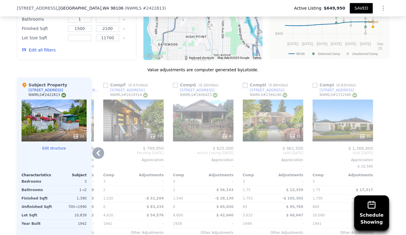
click at [243, 83] on input "checkbox" at bounding box center [245, 85] width 5 height 5
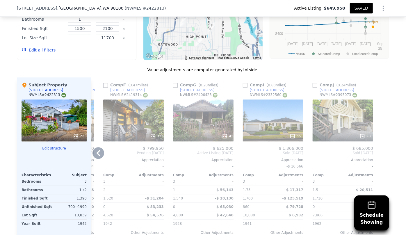
click at [273, 114] on div "35" at bounding box center [273, 121] width 61 height 42
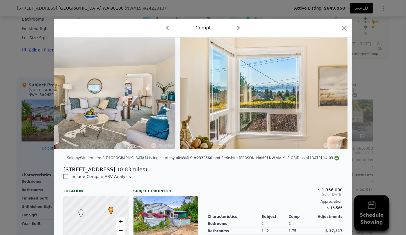
scroll to position [0, 1263]
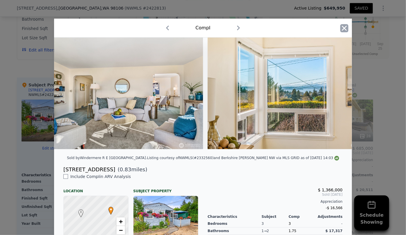
click at [342, 28] on icon "button" at bounding box center [345, 28] width 8 height 8
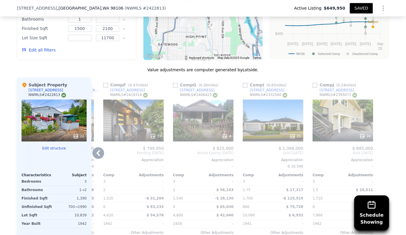
click at [322, 112] on div "28" at bounding box center [343, 121] width 61 height 42
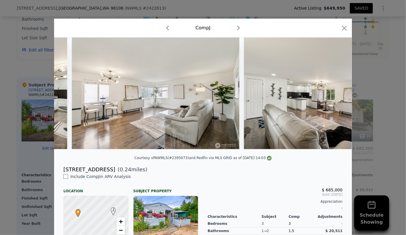
scroll to position [0, 1002]
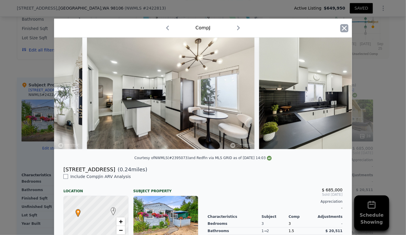
click at [341, 31] on icon "button" at bounding box center [345, 28] width 8 height 8
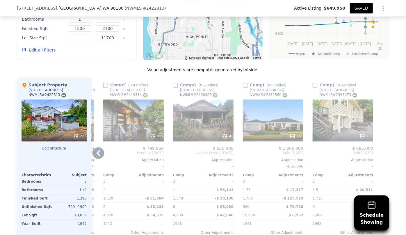
click at [99, 147] on icon at bounding box center [99, 153] width 12 height 12
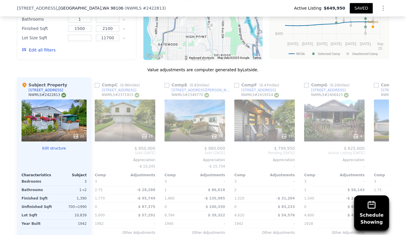
scroll to position [0, 275]
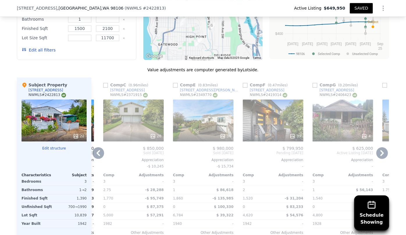
click at [94, 147] on icon at bounding box center [99, 153] width 12 height 12
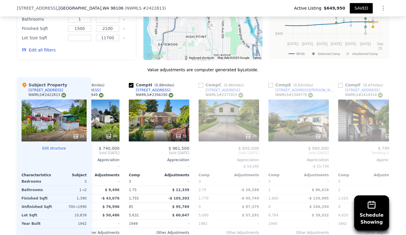
scroll to position [0, 135]
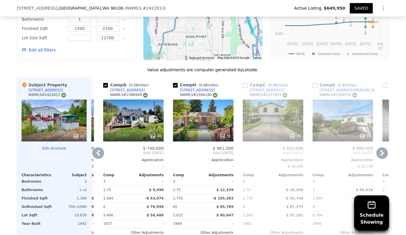
click at [92, 134] on div "Comp B ( 0.96 miles) 7102 28th Ave SW NWMLS # 2329071 26 $ 800,000 Sold Mar 202…" at bounding box center [63, 166] width 65 height 179
click at [97, 150] on icon at bounding box center [98, 153] width 3 height 6
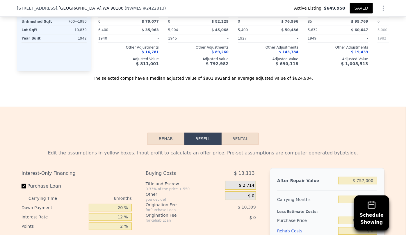
scroll to position [953, 0]
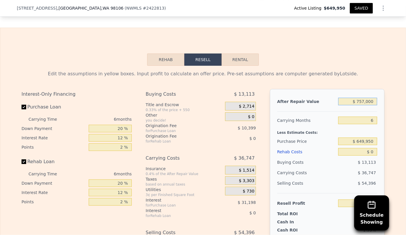
drag, startPoint x: 364, startPoint y: 91, endPoint x: 327, endPoint y: 95, distance: 36.7
click at [327, 96] on div "After Repair Value $ 757,000" at bounding box center [327, 101] width 100 height 10
drag, startPoint x: 373, startPoint y: 91, endPoint x: 362, endPoint y: 92, distance: 11.1
click at [362, 98] on input "$ 757,000" at bounding box center [358, 102] width 39 height 8
click at [335, 70] on div "Edit the assumptions in yellow boxes. Input profit to calculate an offer price.…" at bounding box center [203, 176] width 363 height 212
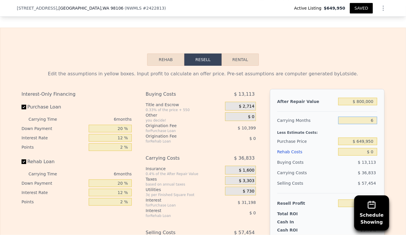
click at [374, 117] on input "6" at bounding box center [358, 121] width 39 height 8
click at [305, 168] on div "Carrying Costs" at bounding box center [295, 173] width 36 height 10
click at [292, 147] on div "Rehab Costs" at bounding box center [306, 152] width 59 height 10
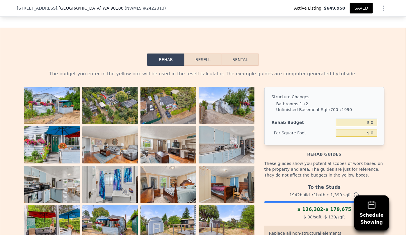
click at [370, 119] on input "$ 0" at bounding box center [356, 123] width 41 height 8
click at [363, 119] on input "$ 130,000" at bounding box center [356, 123] width 41 height 8
click at [342, 66] on div "The budget you enter in the yellow box will be used in the resell calculator. T…" at bounding box center [203, 194] width 373 height 256
click at [364, 119] on input "$ 140,000" at bounding box center [356, 123] width 41 height 8
click at [198, 54] on button "Resell" at bounding box center [203, 60] width 37 height 12
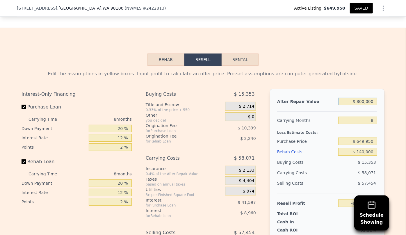
click at [362, 98] on input "$ 800,000" at bounding box center [358, 102] width 39 height 8
click at [349, 77] on div "Edit the assumptions in yellow boxes. Input profit to calculate an offer price.…" at bounding box center [203, 176] width 363 height 212
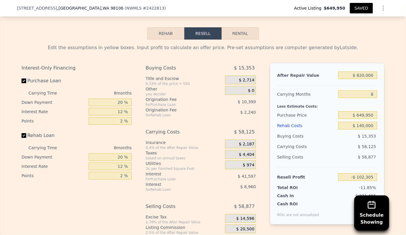
scroll to position [979, 0]
click at [365, 111] on input "$ 649,950" at bounding box center [358, 115] width 39 height 8
click at [339, 131] on div "$ 15,353" at bounding box center [358, 136] width 39 height 10
click at [246, 235] on div "$ 20,500" at bounding box center [240, 239] width 31 height 9
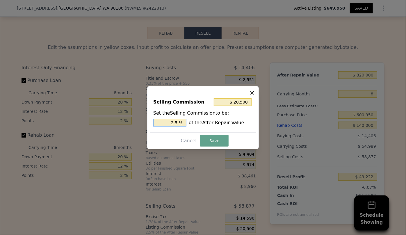
click at [176, 123] on input "2.5 %" at bounding box center [169, 123] width 33 height 8
click at [217, 139] on button "Save" at bounding box center [214, 141] width 29 height 12
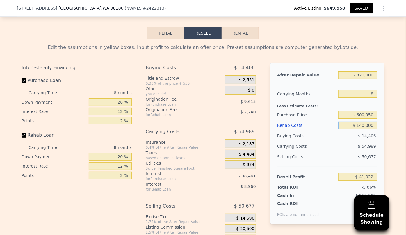
click at [362, 122] on input "$ 140,000" at bounding box center [358, 126] width 39 height 8
click at [285, 120] on div "Rehab Costs" at bounding box center [306, 125] width 59 height 10
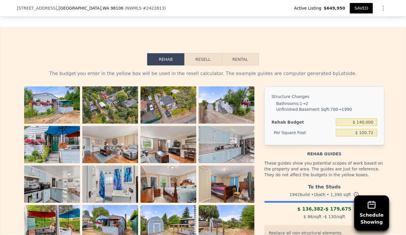
scroll to position [953, 0]
click at [201, 54] on button "Resell" at bounding box center [203, 60] width 37 height 12
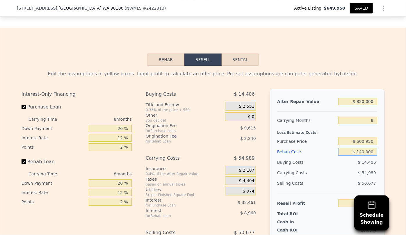
click at [361, 148] on input "$ 140,000" at bounding box center [358, 152] width 39 height 8
click at [363, 148] on input "$ 140,000" at bounding box center [358, 152] width 39 height 8
click at [326, 178] on div "Selling Costs" at bounding box center [306, 183] width 59 height 10
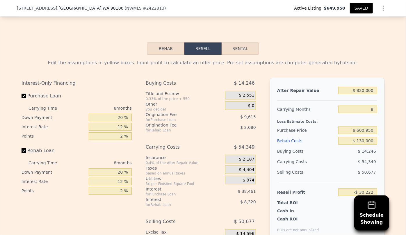
scroll to position [979, 0]
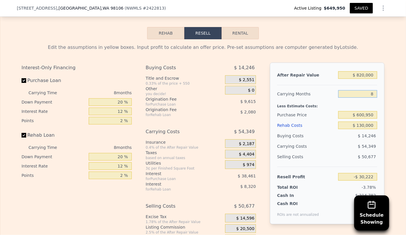
click at [372, 90] on input "8" at bounding box center [358, 94] width 39 height 8
click at [296, 167] on div "Resell Profit -$ 16,634" at bounding box center [327, 174] width 100 height 15
click at [374, 111] on input "$ 600,950" at bounding box center [358, 115] width 39 height 8
click at [351, 141] on div "$ 40,761" at bounding box center [346, 146] width 61 height 10
click at [361, 111] on input "$ 580,000" at bounding box center [358, 115] width 39 height 8
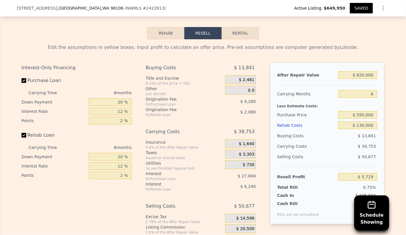
click at [326, 152] on div "Selling Costs $ 50,677" at bounding box center [327, 159] width 100 height 15
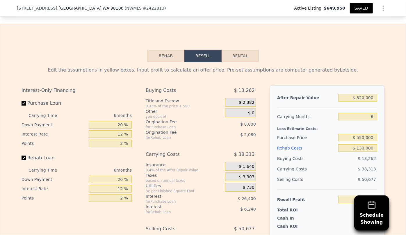
scroll to position [900, 0]
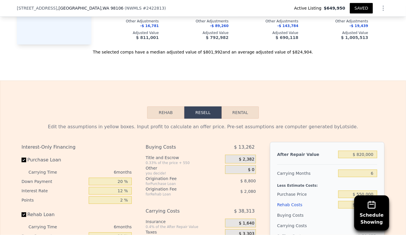
click at [359, 8] on button "SAVED" at bounding box center [361, 8] width 23 height 10
click at [353, 9] on button "SAVED" at bounding box center [361, 8] width 23 height 10
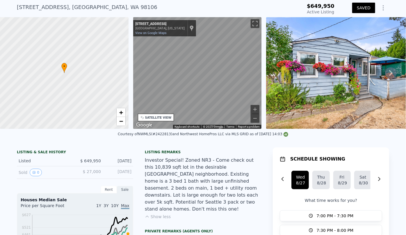
scroll to position [2, 0]
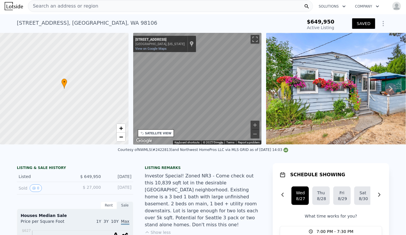
click at [392, 8] on img "button" at bounding box center [396, 5] width 9 height 9
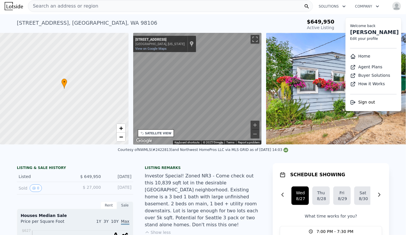
click at [358, 56] on link "Home" at bounding box center [361, 56] width 20 height 5
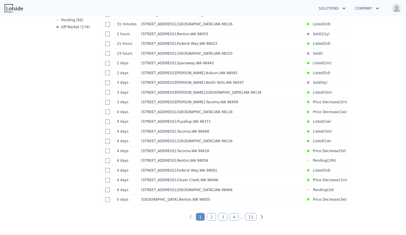
scroll to position [291, 0]
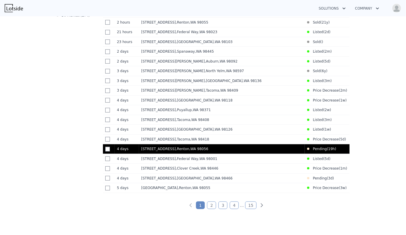
click at [282, 151] on div "1147 Aberdeen Ave NE , Renton , WA 98056" at bounding box center [222, 149] width 161 height 5
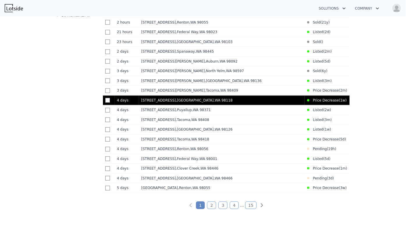
click at [251, 105] on td "4236 S Findlay St , Seattle , WA 98118" at bounding box center [222, 101] width 166 height 10
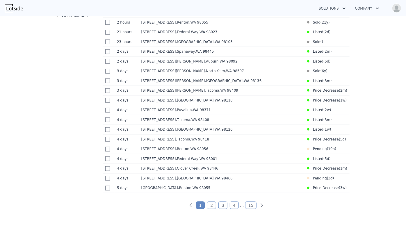
click at [212, 209] on link "2" at bounding box center [211, 206] width 9 height 8
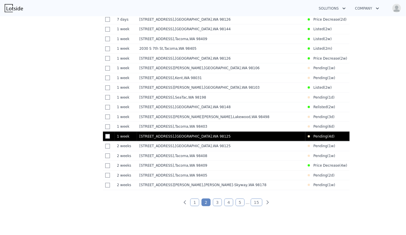
scroll to position [302, 0]
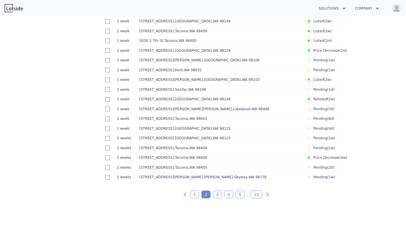
click at [220, 199] on link "3" at bounding box center [217, 195] width 9 height 8
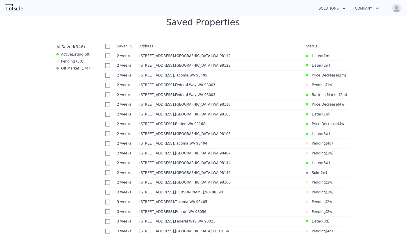
scroll to position [222, 0]
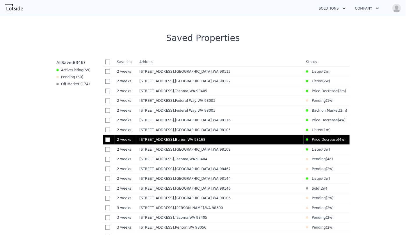
click at [309, 144] on td "Price Decrease ( 4w )" at bounding box center [326, 139] width 44 height 9
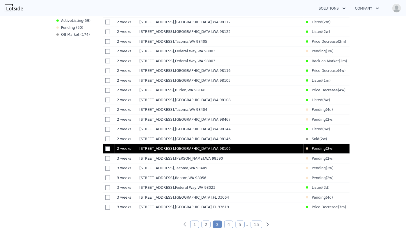
scroll to position [275, 0]
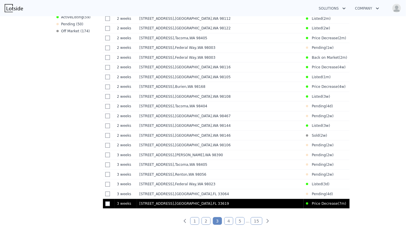
click at [326, 206] on span "Price Decrease (" at bounding box center [324, 203] width 31 height 5
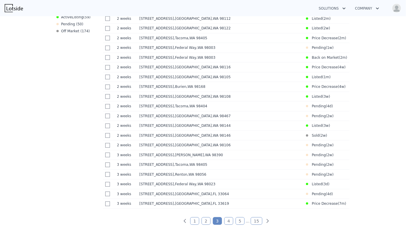
click at [228, 225] on link "4" at bounding box center [228, 222] width 9 height 8
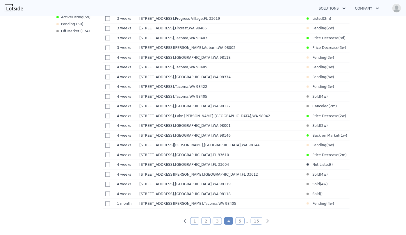
scroll to position [222, 0]
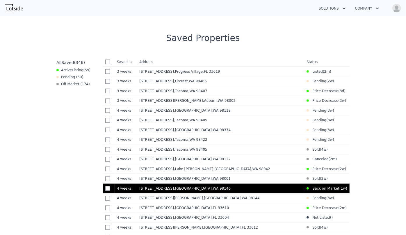
click at [271, 191] on div "10013 34th Ave SW , Seattle , WA 98146" at bounding box center [220, 188] width 163 height 5
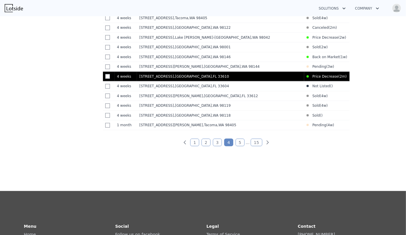
scroll to position [355, 0]
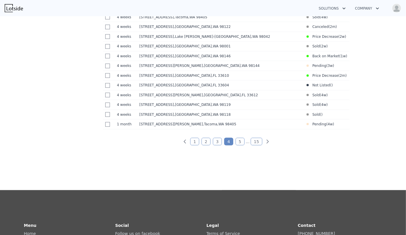
click at [237, 146] on link "5" at bounding box center [240, 142] width 9 height 8
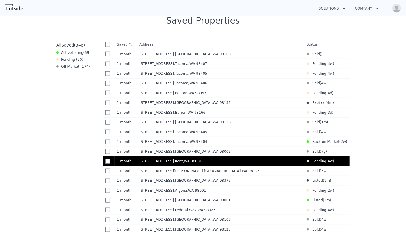
scroll to position [328, 0]
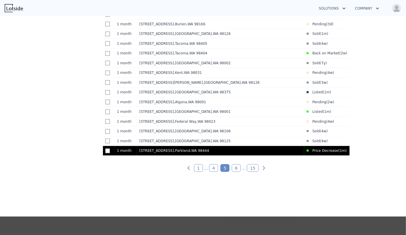
click at [267, 153] on div "10423 13th Avenue Ct S , Parkland , WA 98444" at bounding box center [220, 150] width 163 height 5
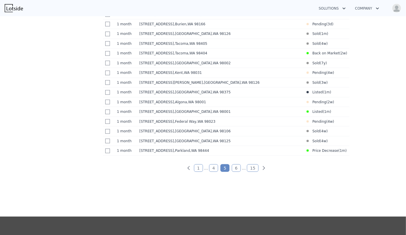
click at [236, 172] on link "6" at bounding box center [236, 169] width 9 height 8
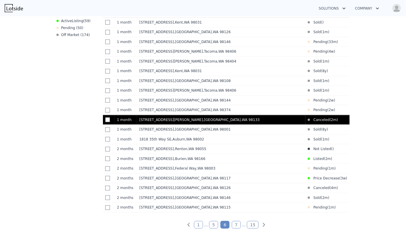
scroll to position [275, 0]
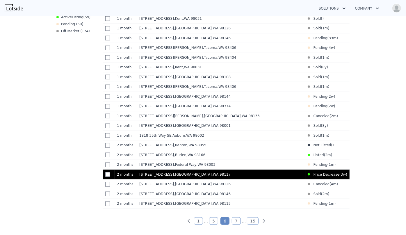
click at [242, 177] on div "9521 12th Ave NW , Seattle , WA 98117" at bounding box center [221, 174] width 164 height 5
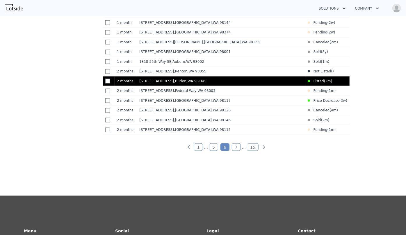
scroll to position [381, 0]
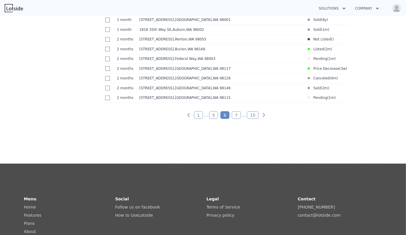
click at [236, 119] on link "7" at bounding box center [236, 116] width 9 height 8
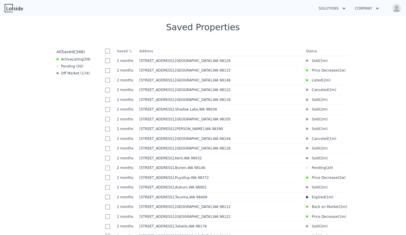
scroll to position [222, 0]
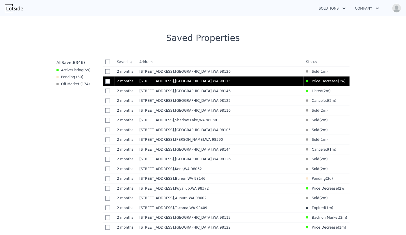
click at [251, 84] on div "1536 NE 95th St , Seattle , WA 98115" at bounding box center [220, 81] width 162 height 5
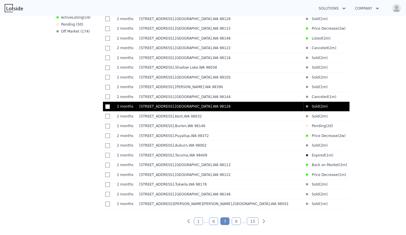
scroll to position [275, 0]
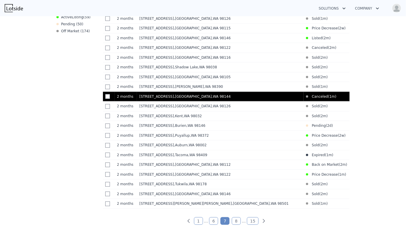
click at [237, 102] on td "3321 25th Ave S , Seattle , WA 98144" at bounding box center [220, 97] width 167 height 10
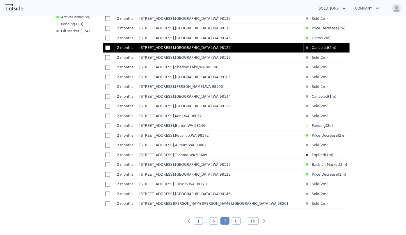
click at [239, 50] on div "1524 30th Ave , Seattle , WA 98122" at bounding box center [220, 47] width 162 height 5
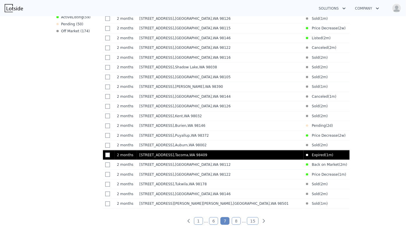
click at [238, 160] on td "2457 S 52nd St , Tacoma , WA 98409" at bounding box center [220, 155] width 167 height 10
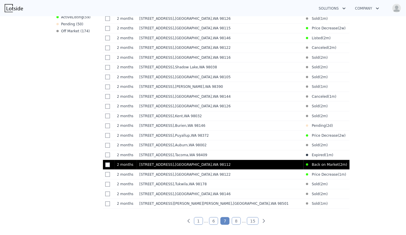
click at [273, 170] on td "1814 25th Ave E , Seattle , WA 98112" at bounding box center [220, 165] width 167 height 10
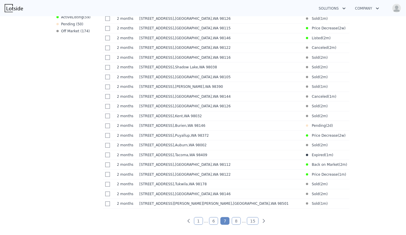
click at [236, 225] on link "8" at bounding box center [236, 222] width 9 height 8
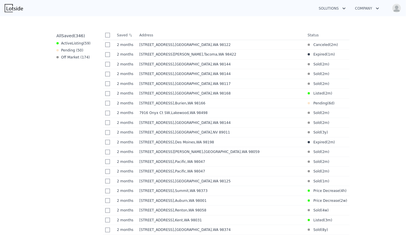
scroll to position [222, 0]
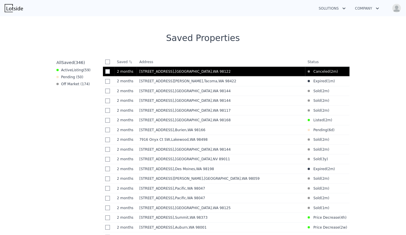
click at [239, 68] on td "1618 30th Ave , Seattle , WA 98122" at bounding box center [221, 72] width 169 height 10
click at [319, 75] on td "Canceled ( 2m )" at bounding box center [323, 71] width 35 height 9
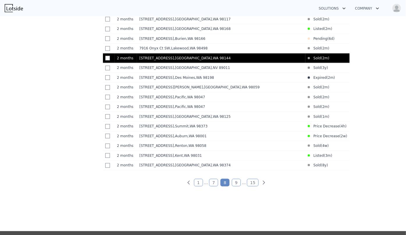
scroll to position [328, 0]
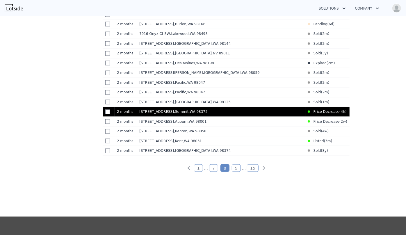
click at [293, 117] on td "7209 104th St E , Summit , WA 98373" at bounding box center [221, 112] width 169 height 10
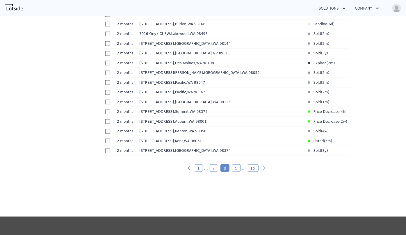
click at [232, 172] on link "9" at bounding box center [236, 169] width 9 height 8
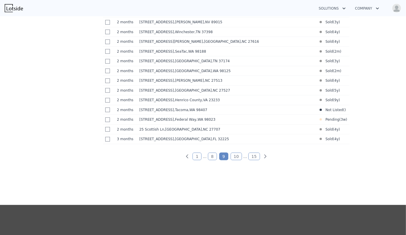
scroll to position [355, 0]
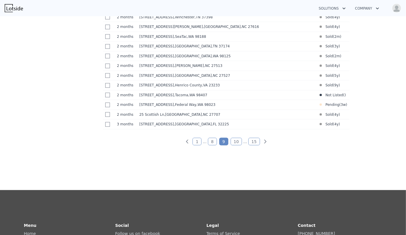
click at [233, 146] on link "10" at bounding box center [237, 142] width 12 height 8
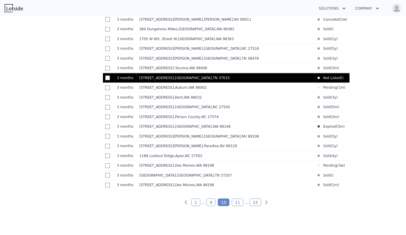
scroll to position [302, 0]
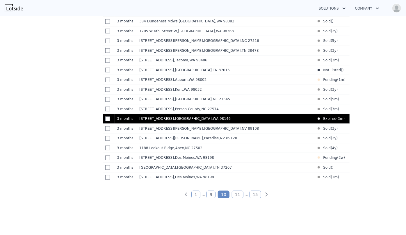
click at [242, 121] on div "2838 SW 106th St , White Center , WA 98146" at bounding box center [226, 118] width 174 height 5
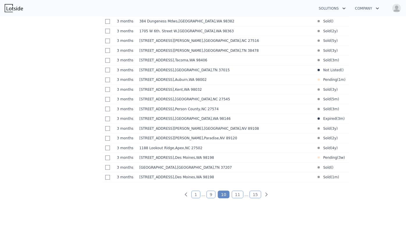
click at [199, 199] on link "1" at bounding box center [196, 195] width 9 height 8
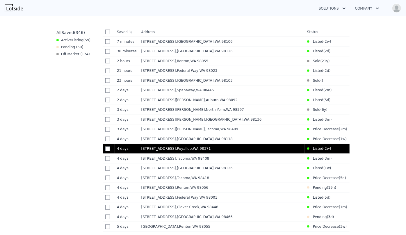
scroll to position [275, 0]
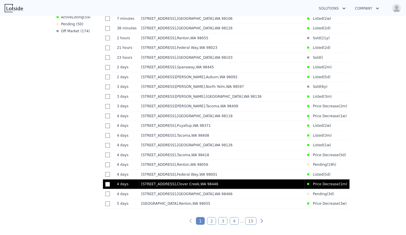
click at [185, 190] on td "4722 145th Street Ct E , Clover Creek , WA 98446" at bounding box center [222, 185] width 166 height 10
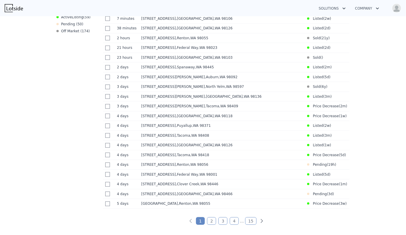
click at [211, 225] on link "2" at bounding box center [211, 222] width 9 height 8
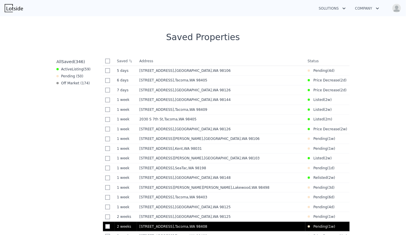
scroll to position [222, 0]
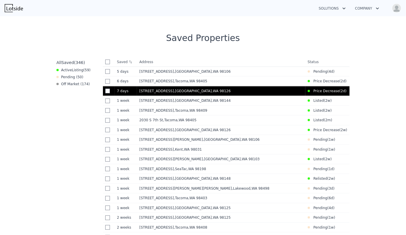
click at [212, 92] on div "5040 35th Ave SW , Seattle , WA 98126" at bounding box center [221, 91] width 164 height 5
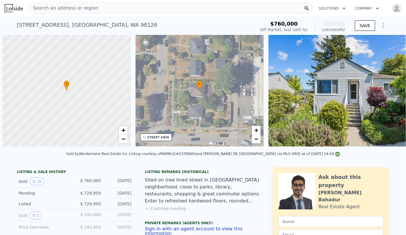
scroll to position [0, 2]
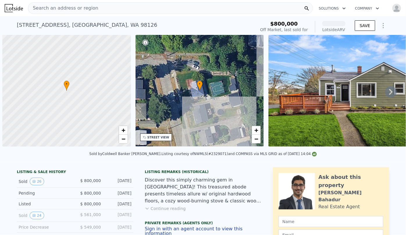
scroll to position [0, 2]
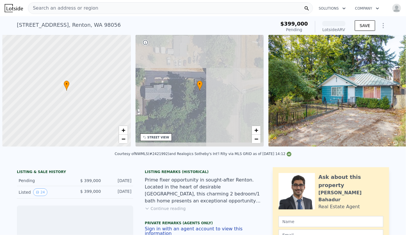
scroll to position [0, 2]
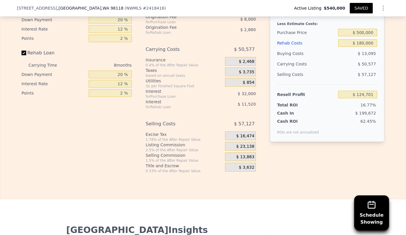
scroll to position [1030, 0]
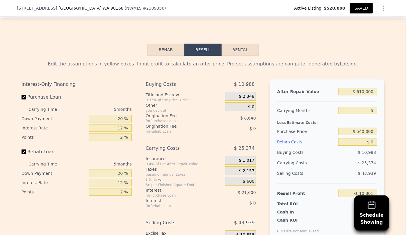
scroll to position [874, 0]
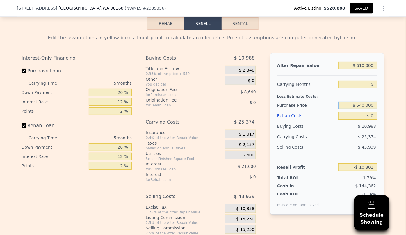
click at [362, 109] on input "$ 540,000" at bounding box center [358, 106] width 39 height 8
type input "$ 520,000"
click at [349, 142] on div "$ 25,374" at bounding box center [346, 137] width 61 height 10
type input "$ 10,885"
click at [294, 120] on div "Rehab Costs" at bounding box center [306, 116] width 59 height 10
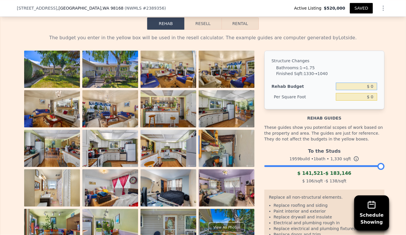
click at [369, 89] on input "$ 0" at bounding box center [356, 87] width 41 height 8
click at [368, 99] on input "$ 0" at bounding box center [356, 97] width 41 height 8
type input "$ 70"
type input "$ 93,100"
click at [207, 33] on div "The budget you enter in the yellow box will be used in the resell calculator. T…" at bounding box center [203, 158] width 373 height 256
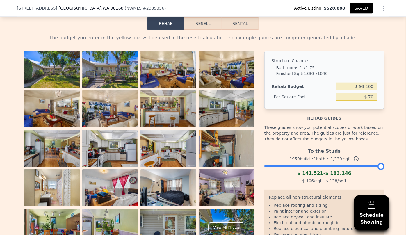
click at [206, 26] on button "Resell" at bounding box center [203, 23] width 37 height 12
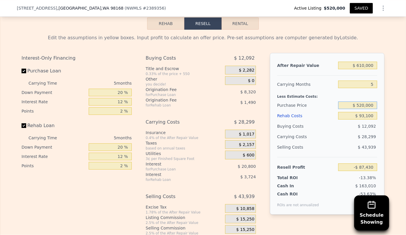
drag, startPoint x: 360, startPoint y: 108, endPoint x: 364, endPoint y: 107, distance: 4.5
click at [361, 108] on input "$ 520,000" at bounding box center [358, 106] width 39 height 8
type input "$ 420,000"
type input "$ 18,503"
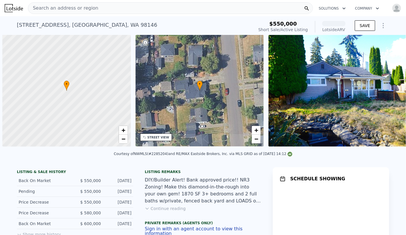
scroll to position [0, 2]
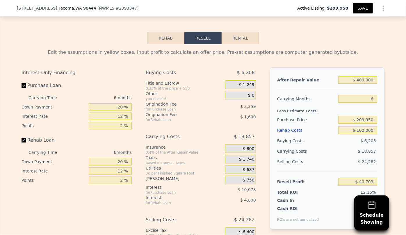
scroll to position [951, 0]
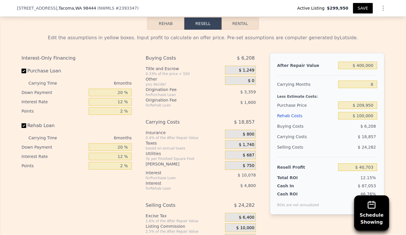
click at [292, 111] on div "Rehab Costs" at bounding box center [306, 116] width 59 height 10
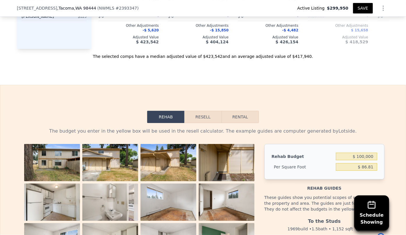
scroll to position [845, 0]
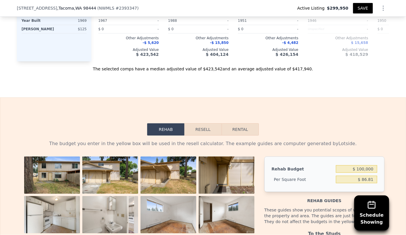
click at [204, 125] on button "Resell" at bounding box center [203, 129] width 37 height 12
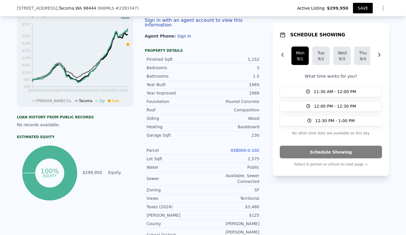
scroll to position [210, 0]
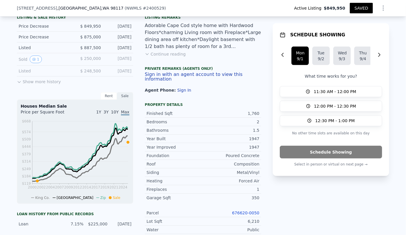
scroll to position [157, 0]
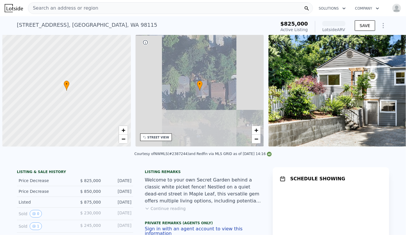
scroll to position [0, 2]
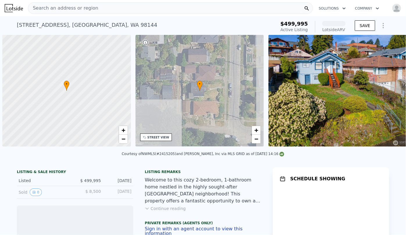
scroll to position [0, 2]
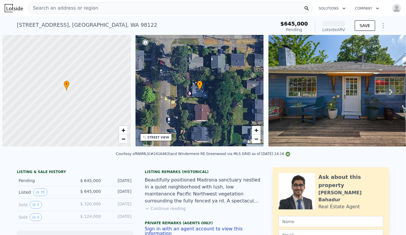
scroll to position [0, 2]
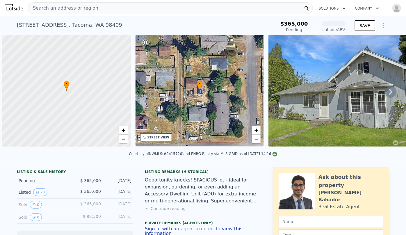
scroll to position [0, 2]
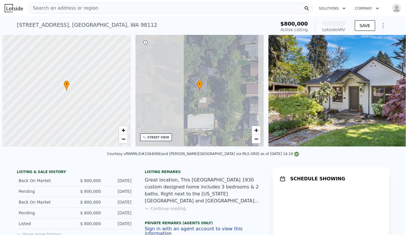
scroll to position [0, 2]
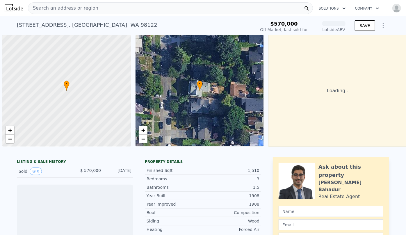
scroll to position [0, 2]
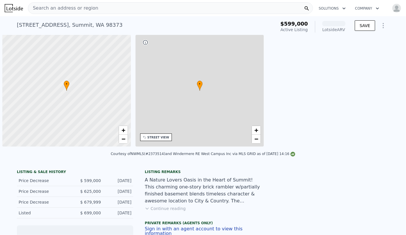
scroll to position [0, 2]
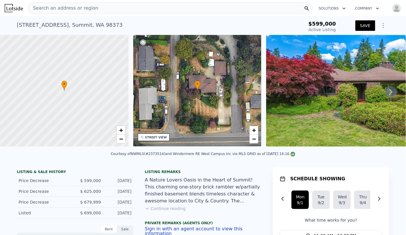
drag, startPoint x: 27, startPoint y: 148, endPoint x: 41, endPoint y: 146, distance: 13.5
click at [41, 146] on div "• + −" at bounding box center [64, 92] width 129 height 114
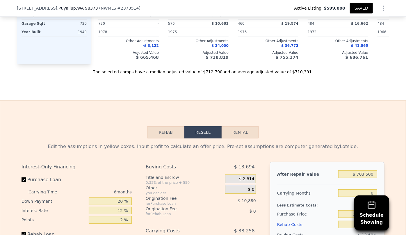
scroll to position [686, 0]
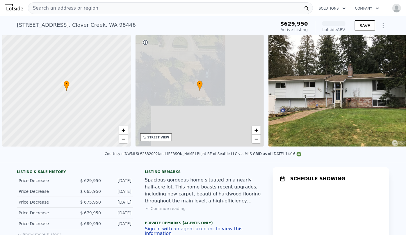
scroll to position [0, 2]
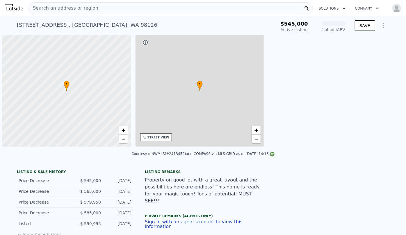
scroll to position [0, 2]
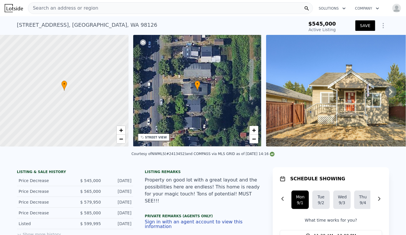
click at [152, 138] on div "STREET VIEW" at bounding box center [156, 137] width 22 height 4
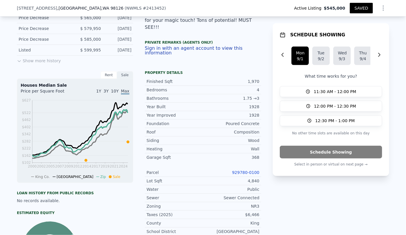
scroll to position [236, 0]
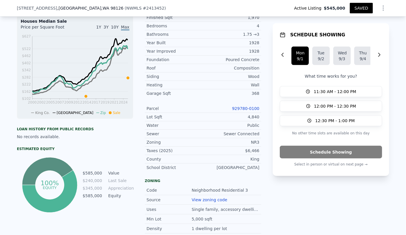
click at [248, 105] on div "Parcel 929780-0100" at bounding box center [203, 109] width 116 height 8
click at [247, 106] on link "929780-0100" at bounding box center [245, 108] width 27 height 5
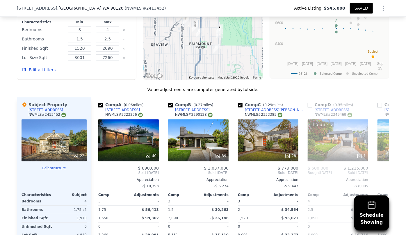
scroll to position [633, 0]
